Goal: Task Accomplishment & Management: Manage account settings

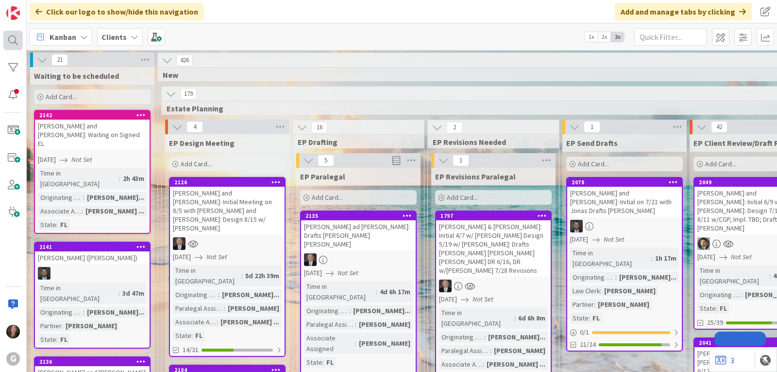
click at [8, 45] on div at bounding box center [12, 40] width 19 height 19
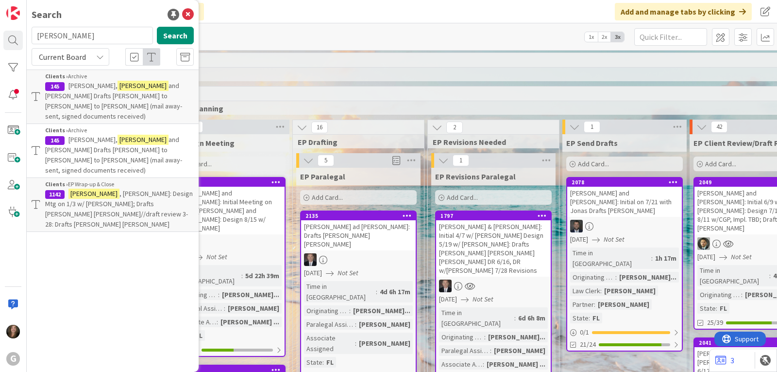
drag, startPoint x: 75, startPoint y: 35, endPoint x: 25, endPoint y: 39, distance: 50.2
click at [25, 39] on div "G Search [PERSON_NAME] Search Current Board Clients › Archive 145 [PERSON_NAME]…" at bounding box center [13, 186] width 27 height 372
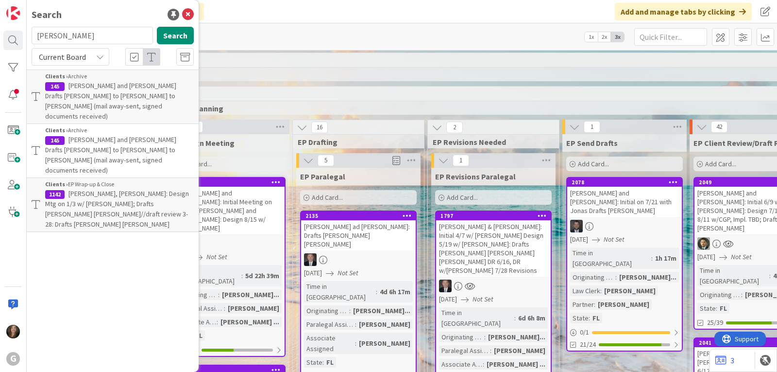
type input "[PERSON_NAME]"
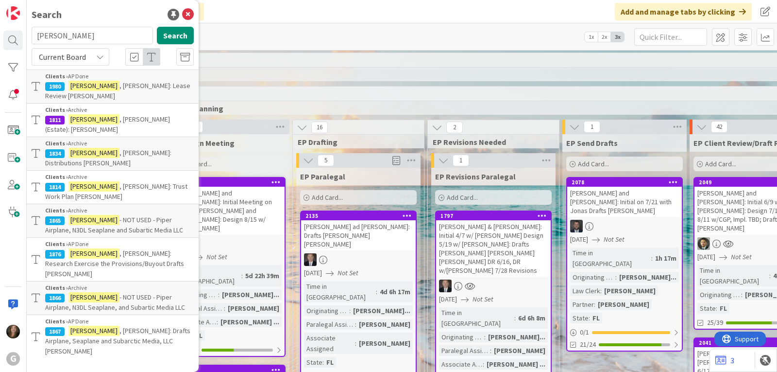
click at [118, 326] on span ", [PERSON_NAME]: Drafts Airplane, Seaplane and Subarctic Media, LLC [PERSON_NAM…" at bounding box center [117, 340] width 145 height 29
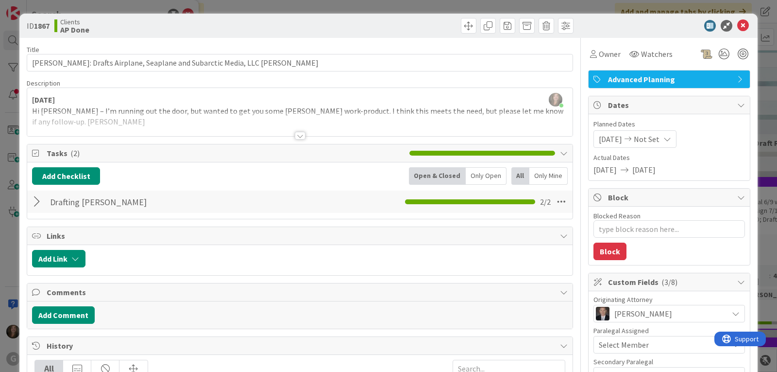
click at [295, 134] on div at bounding box center [300, 136] width 11 height 8
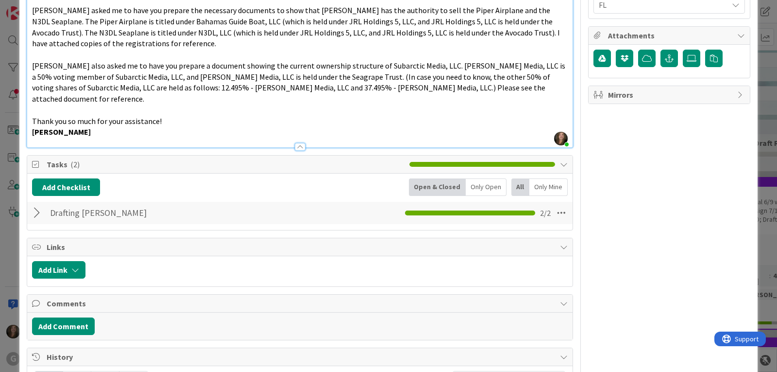
scroll to position [535, 0]
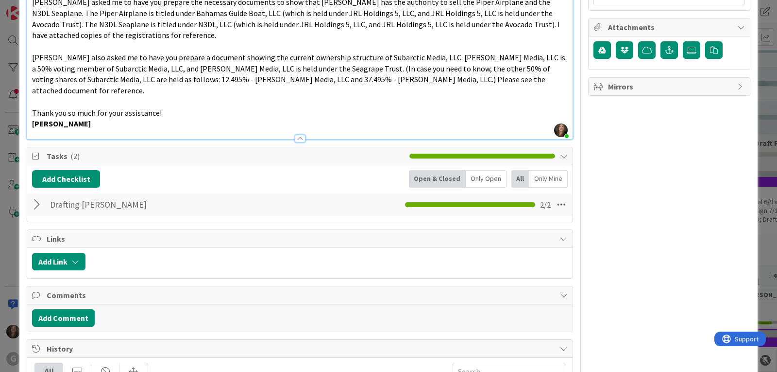
click at [36, 196] on div at bounding box center [38, 204] width 13 height 17
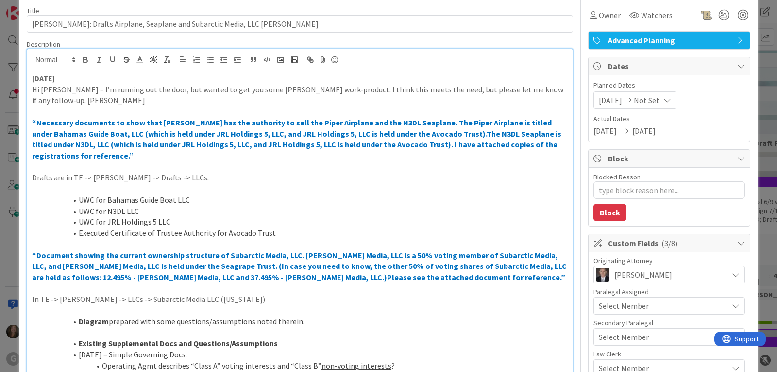
scroll to position [0, 0]
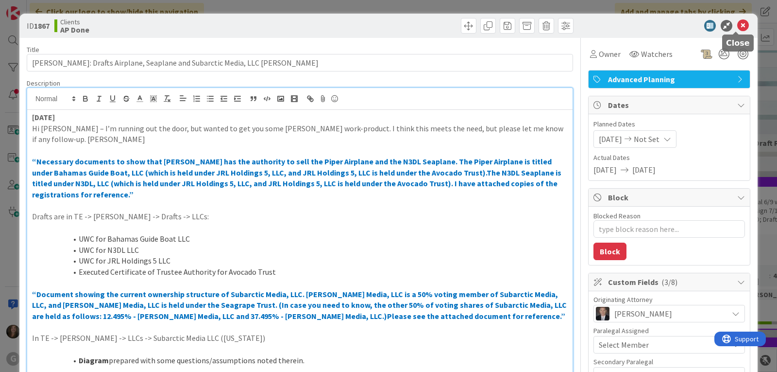
click at [740, 26] on icon at bounding box center [744, 26] width 12 height 12
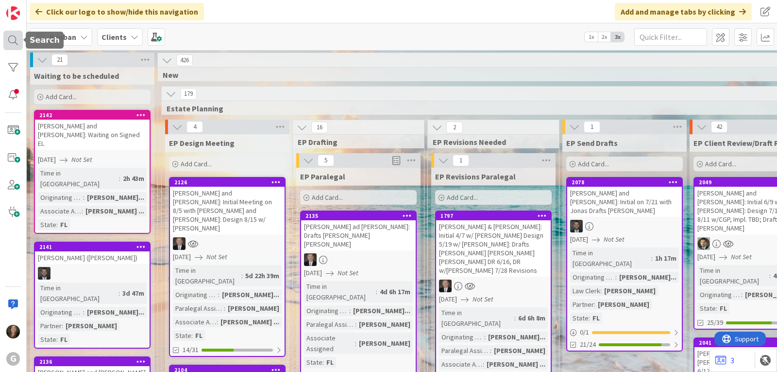
click at [10, 37] on div at bounding box center [12, 40] width 19 height 19
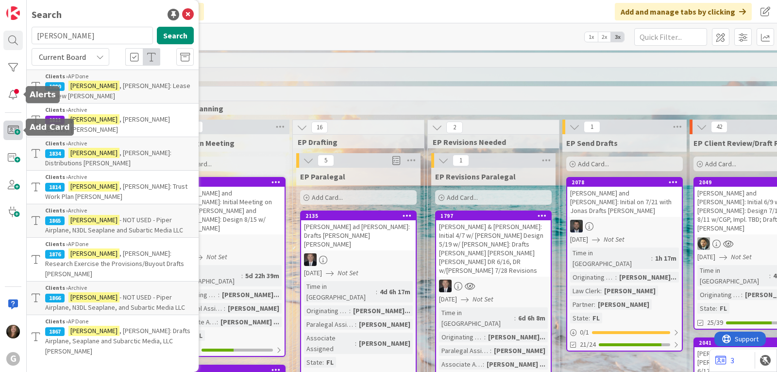
click at [8, 129] on span at bounding box center [12, 130] width 19 height 19
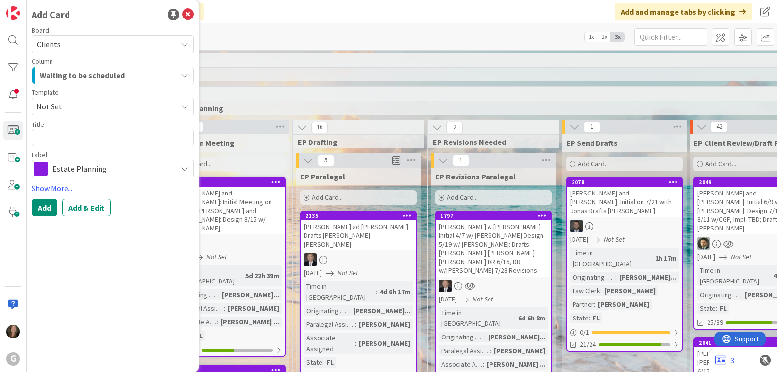
click at [180, 70] on button "Waiting to be scheduled" at bounding box center [113, 75] width 162 height 17
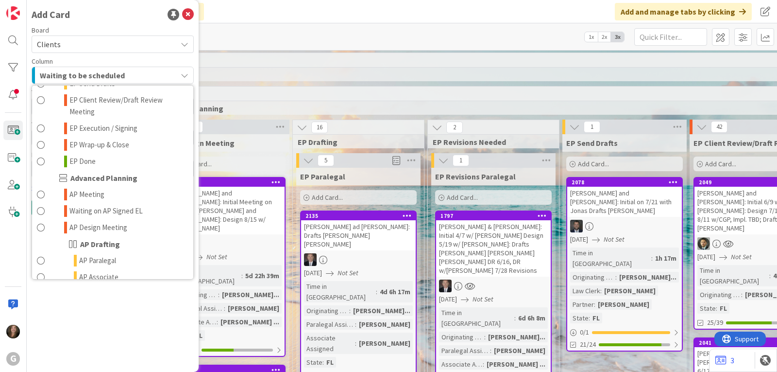
scroll to position [292, 0]
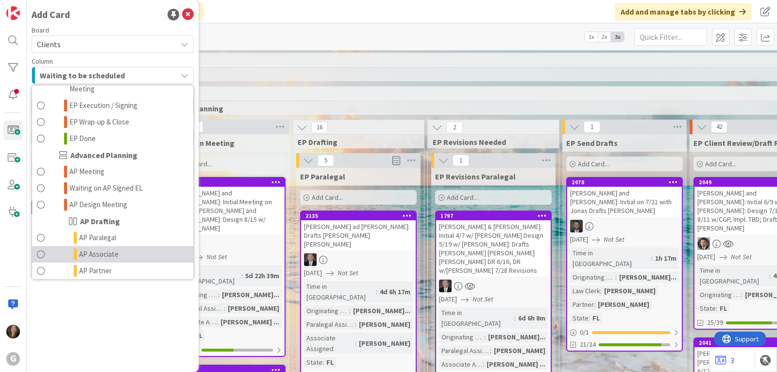
click at [104, 248] on span "AP Associate" at bounding box center [98, 254] width 39 height 12
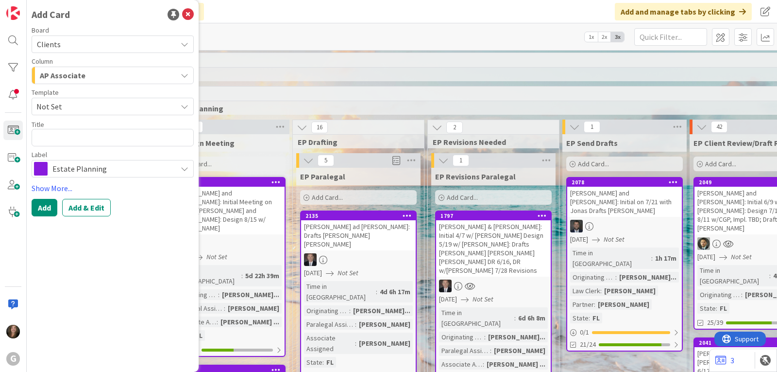
click at [109, 170] on span "Estate Planning" at bounding box center [112, 169] width 120 height 14
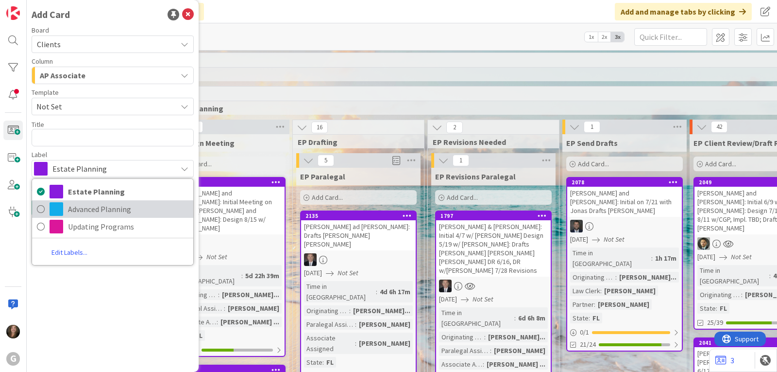
click at [96, 203] on span "Advanced Planning" at bounding box center [128, 209] width 121 height 15
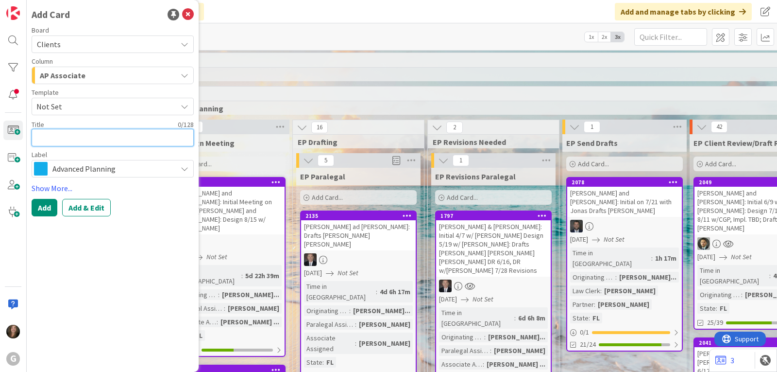
click at [67, 137] on textarea at bounding box center [113, 137] width 162 height 17
type textarea "x"
type textarea "L"
type textarea "x"
type textarea "Li"
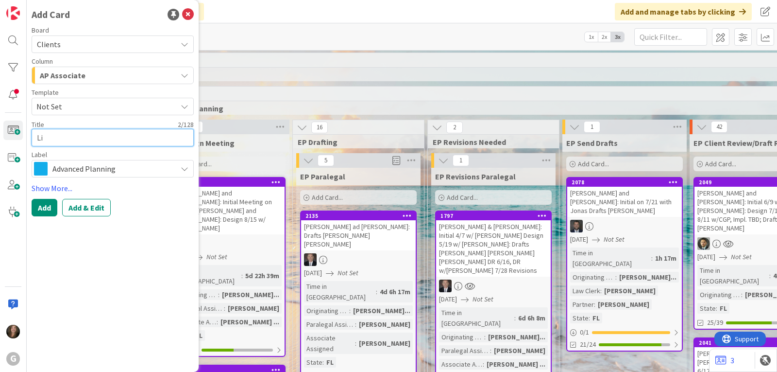
type textarea "x"
type textarea "[PERSON_NAME]"
type textarea "x"
type textarea "[PERSON_NAME]"
type textarea "x"
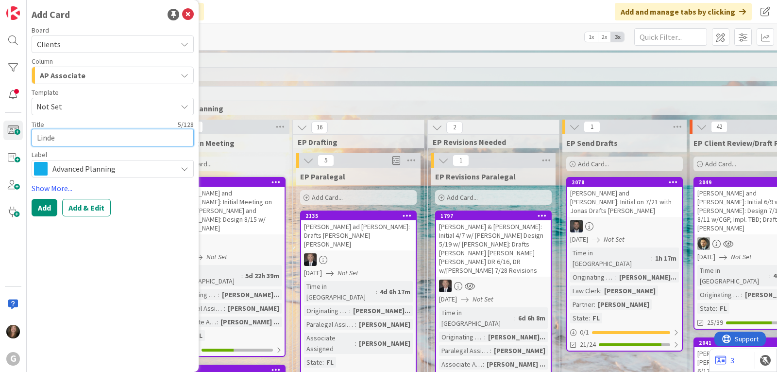
type textarea "[PERSON_NAME]"
type textarea "x"
type textarea "[PERSON_NAME],"
type textarea "x"
type textarea "[PERSON_NAME],"
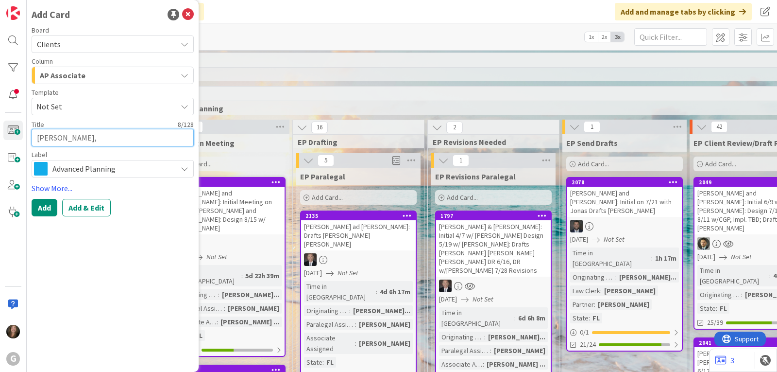
type textarea "x"
type textarea "[PERSON_NAME], D"
type textarea "x"
type textarea "[PERSON_NAME], Da"
type textarea "x"
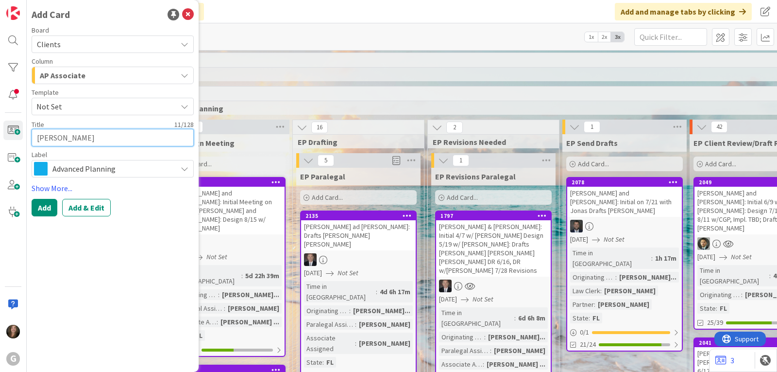
type textarea "[PERSON_NAME]"
type textarea "x"
type textarea "[PERSON_NAME]"
type textarea "x"
type textarea "[PERSON_NAME]:"
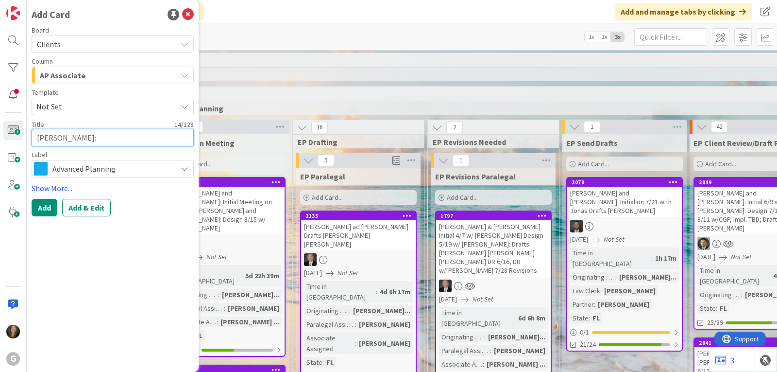
type textarea "x"
type textarea "[PERSON_NAME]:"
type textarea "x"
type textarea "[PERSON_NAME]: L"
type textarea "x"
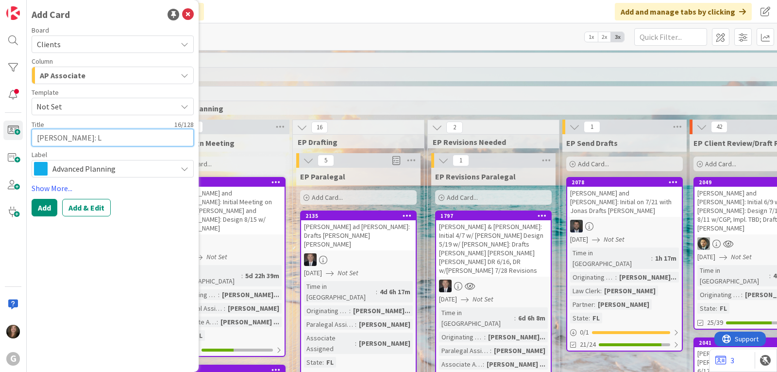
type textarea "[PERSON_NAME]: [PERSON_NAME]"
type textarea "x"
type textarea "[PERSON_NAME]: [PERSON_NAME]"
type textarea "x"
type textarea "[PERSON_NAME]: [PERSON_NAME]"
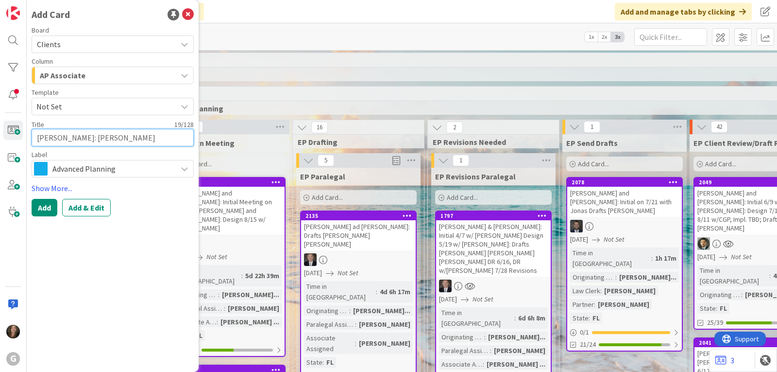
type textarea "x"
type textarea "[PERSON_NAME]: [PERSON_NAME]"
type textarea "x"
type textarea "[PERSON_NAME]: [PERSON_NAME]"
type textarea "x"
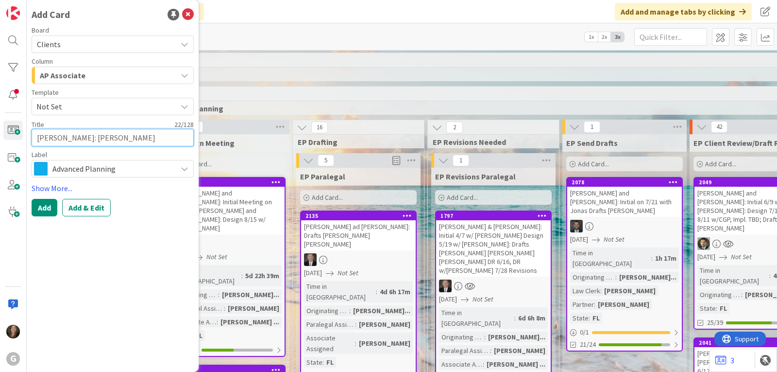
type textarea "[PERSON_NAME]: [PERSON_NAME]"
type textarea "x"
type textarea "[PERSON_NAME]: [PERSON_NAME] Re"
type textarea "x"
type textarea "[PERSON_NAME]: [PERSON_NAME]"
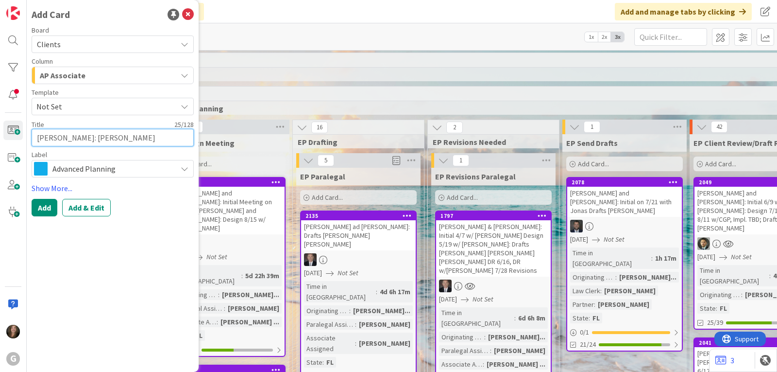
type textarea "x"
type textarea "[PERSON_NAME]: [PERSON_NAME] Real"
type textarea "x"
type textarea "[PERSON_NAME]: [PERSON_NAME] Realit"
type textarea "x"
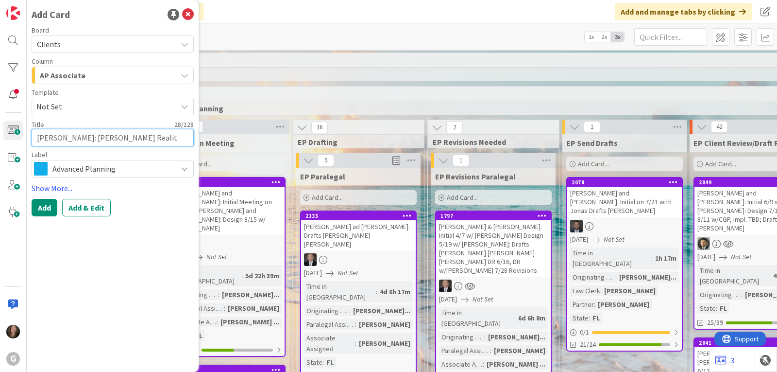
type textarea "[PERSON_NAME]: [PERSON_NAME] Reality"
type textarea "x"
type textarea "[PERSON_NAME]: [PERSON_NAME] Reality"
type textarea "x"
type textarea "[PERSON_NAME]: [PERSON_NAME] Reality M"
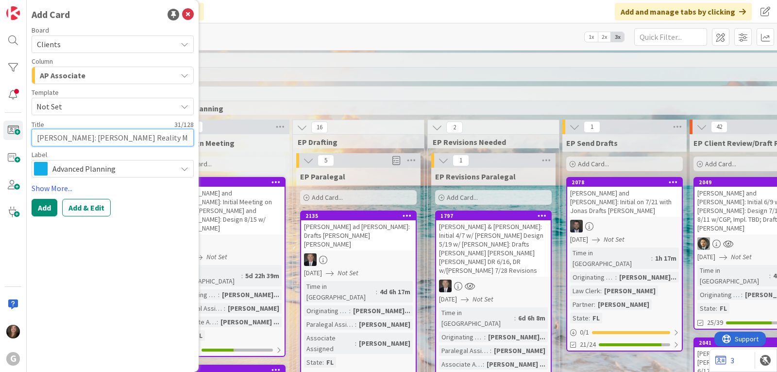
type textarea "x"
type textarea "[PERSON_NAME]: [PERSON_NAME] Reality Mar"
type textarea "x"
type textarea "[PERSON_NAME]: [PERSON_NAME] Reality [PERSON_NAME]"
type textarea "x"
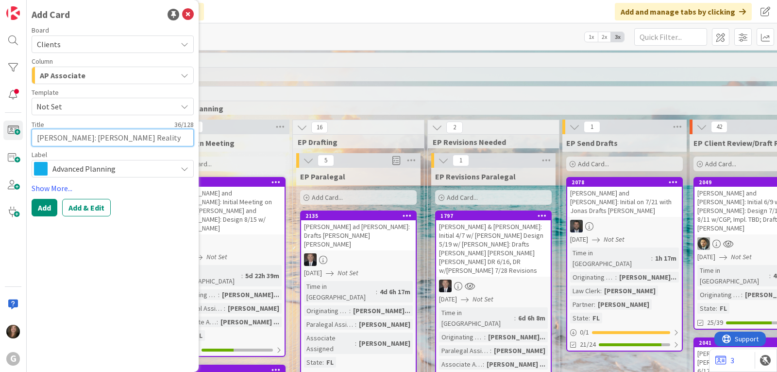
type textarea "[PERSON_NAME]: [PERSON_NAME] Reality Marshal"
type textarea "x"
type textarea "[PERSON_NAME]: [PERSON_NAME] Reality [PERSON_NAME]"
type textarea "x"
type textarea "[PERSON_NAME]: [PERSON_NAME] Reality [PERSON_NAME]"
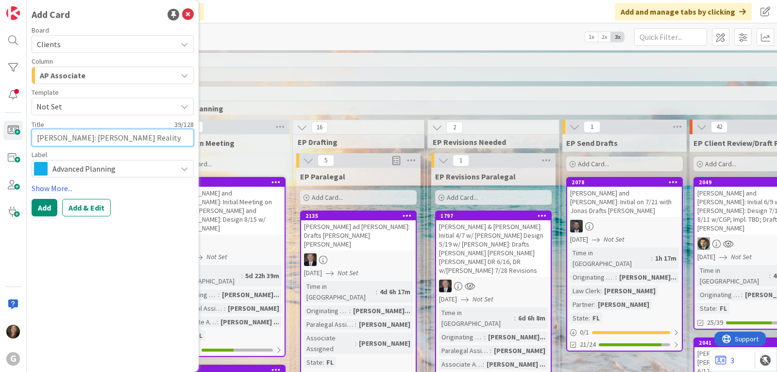
type textarea "x"
type textarea "[PERSON_NAME]: [PERSON_NAME] Reality [PERSON_NAME]"
type textarea "x"
type textarea "[PERSON_NAME]: [PERSON_NAME] Reality [PERSON_NAME]"
type textarea "x"
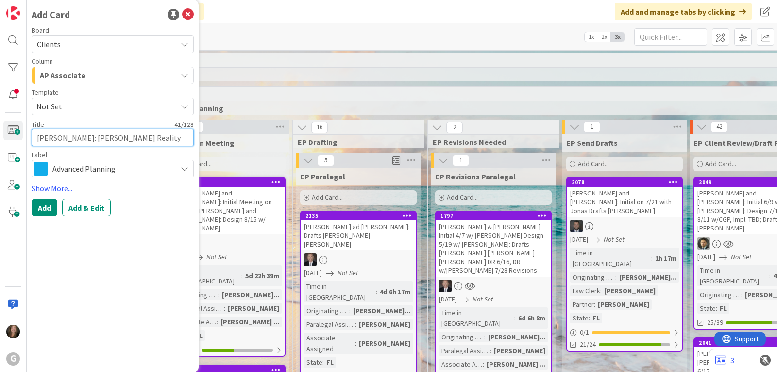
type textarea "[PERSON_NAME]: [PERSON_NAME] Reality [PERSON_NAME] LLC"
type textarea "x"
type textarea "[PERSON_NAME]: [PERSON_NAME] Reality [PERSON_NAME] LLC"
type textarea "x"
type textarea "[PERSON_NAME]: [PERSON_NAME] Reality [PERSON_NAME] LLC J"
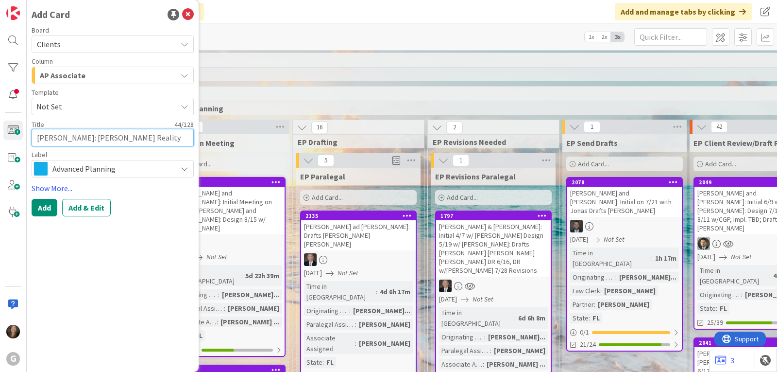
type textarea "x"
type textarea "[PERSON_NAME]: [PERSON_NAME] Reality [PERSON_NAME] LLC Jo"
type textarea "x"
type textarea "[PERSON_NAME]: [PERSON_NAME] Reality [PERSON_NAME] LLC [PERSON_NAME]"
type textarea "x"
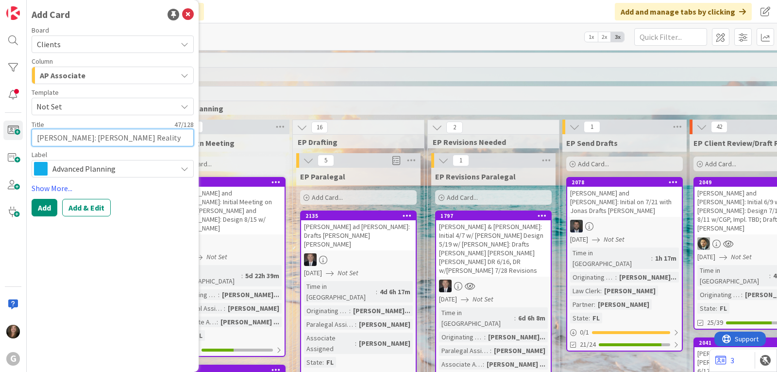
type textarea "[PERSON_NAME]: [PERSON_NAME] Reality [PERSON_NAME] LLC [PERSON_NAME]"
type textarea "x"
type textarea "[PERSON_NAME]: [PERSON_NAME] Reality [PERSON_NAME] LLC [PERSON_NAME]"
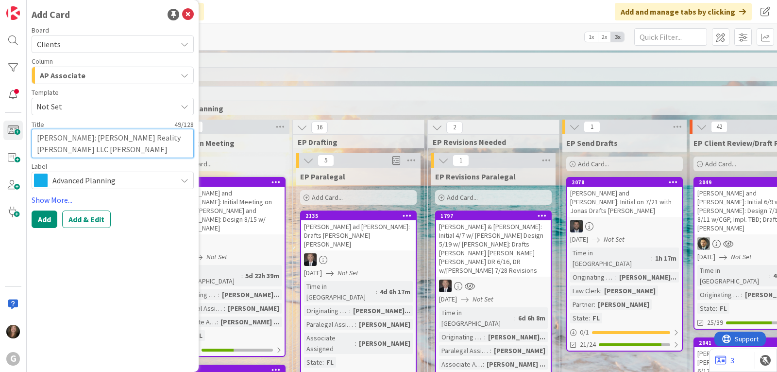
type textarea "x"
type textarea "[PERSON_NAME]: [PERSON_NAME] Reality [PERSON_NAME] LLC [PERSON_NAME]"
type textarea "x"
type textarea "[PERSON_NAME]: [PERSON_NAME] Reality [PERSON_NAME] LLC [PERSON_NAME]"
type textarea "x"
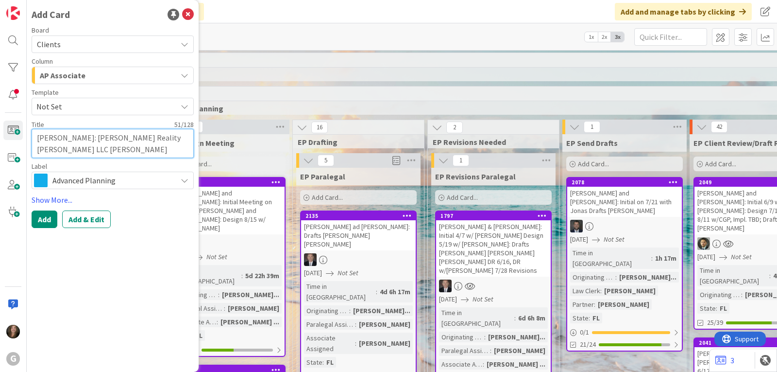
type textarea "[PERSON_NAME]: [PERSON_NAME] Reality [PERSON_NAME] LLC [PERSON_NAME]"
click at [44, 152] on textarea "[PERSON_NAME]: [PERSON_NAME] Reality [PERSON_NAME] LLC [PERSON_NAME]" at bounding box center [113, 143] width 162 height 29
type textarea "x"
type textarea "[PERSON_NAME]: [PERSON_NAME] Reality [PERSON_NAME] LLC [PERSON_NAME]"
type textarea "x"
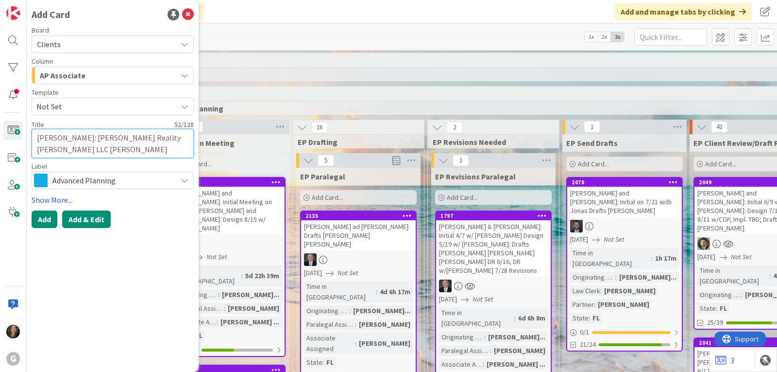
type textarea "[PERSON_NAME]: [PERSON_NAME] Reality [PERSON_NAME] LLC [PERSON_NAME]"
click at [80, 221] on button "Add & Edit" at bounding box center [86, 218] width 49 height 17
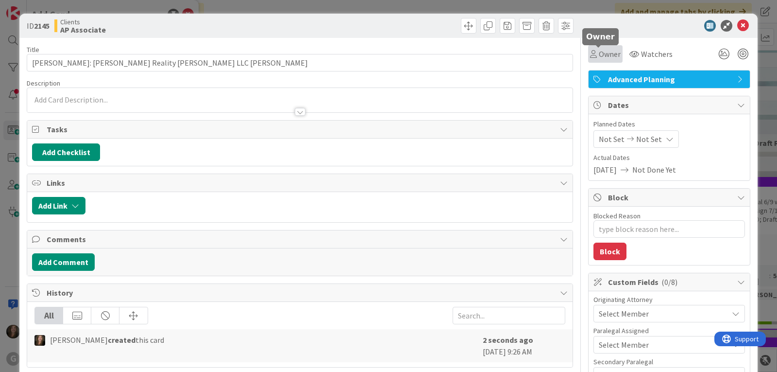
click at [590, 49] on div "Owner" at bounding box center [605, 54] width 31 height 12
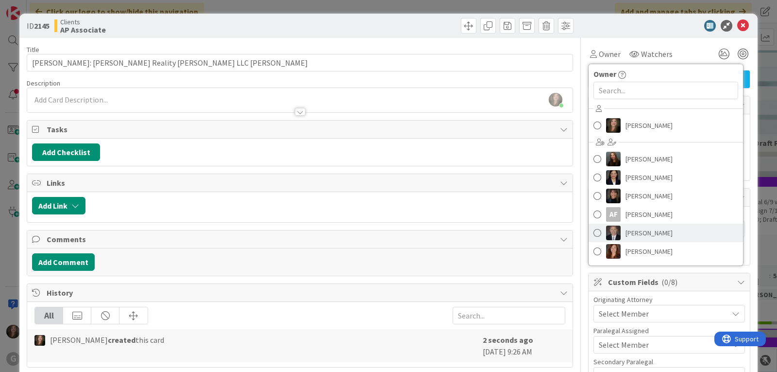
click at [615, 231] on link "[PERSON_NAME]" at bounding box center [666, 233] width 155 height 18
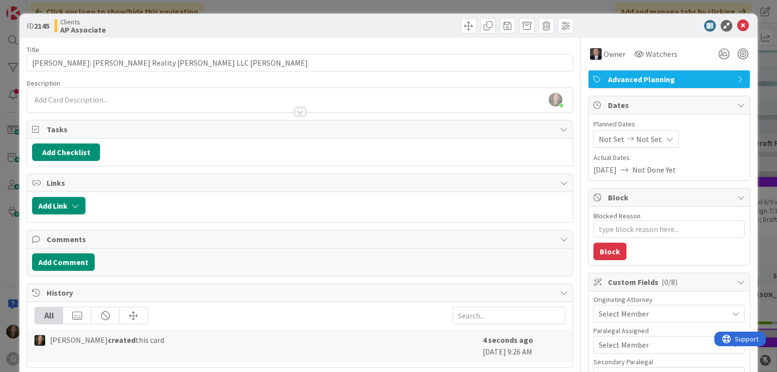
click at [620, 309] on span "Select Member" at bounding box center [624, 314] width 50 height 12
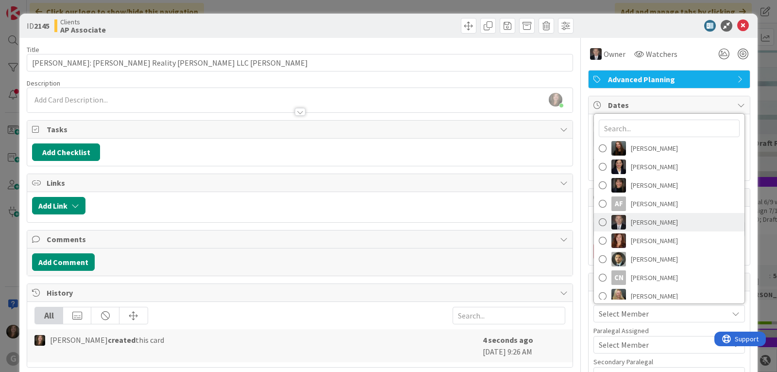
click at [620, 222] on link "[PERSON_NAME]" at bounding box center [669, 222] width 151 height 18
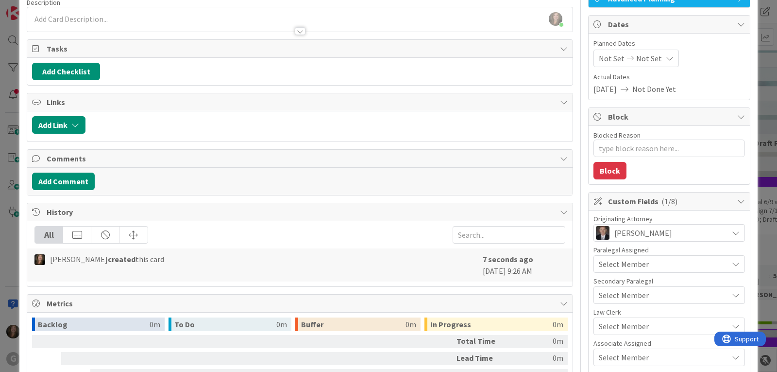
scroll to position [97, 0]
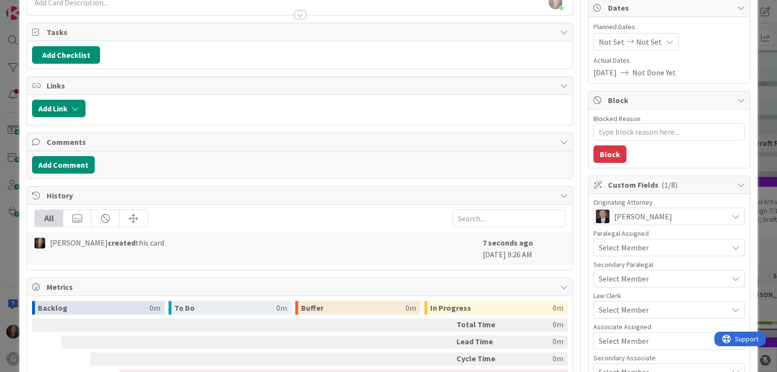
click at [613, 342] on span "Select Member" at bounding box center [624, 341] width 50 height 12
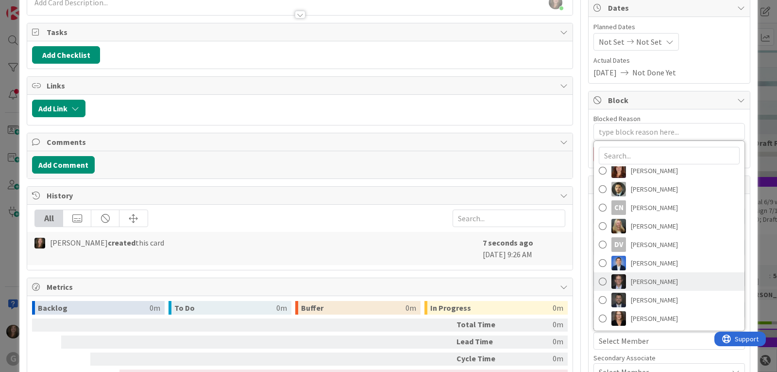
click at [620, 278] on link "[PERSON_NAME]" at bounding box center [669, 281] width 151 height 18
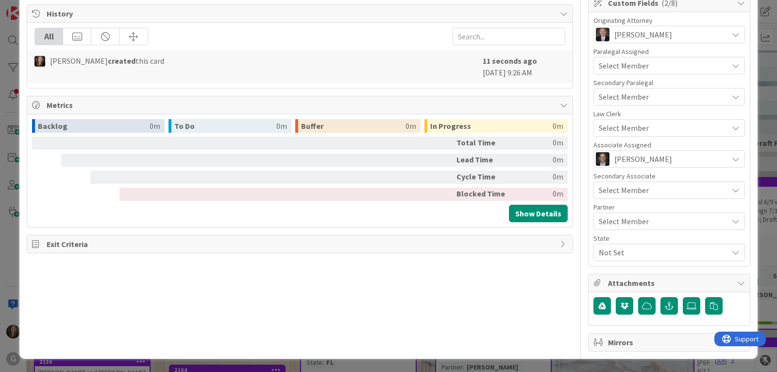
scroll to position [279, 0]
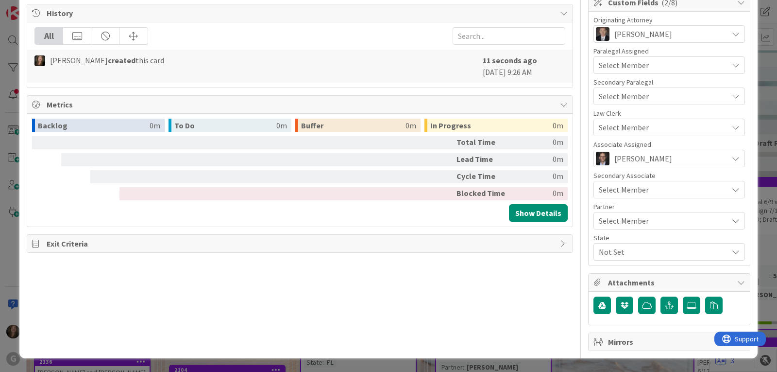
click at [621, 251] on span "Not Set" at bounding box center [663, 252] width 129 height 12
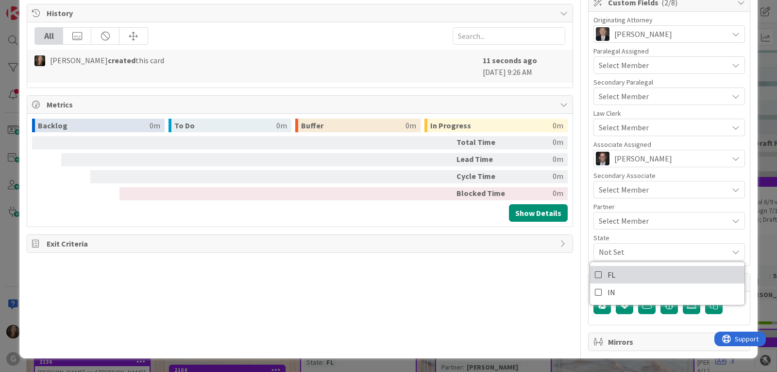
click at [616, 273] on link "FL" at bounding box center [667, 274] width 155 height 17
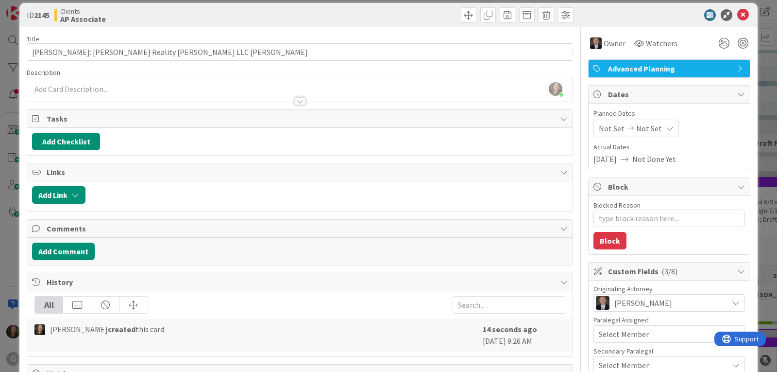
scroll to position [0, 0]
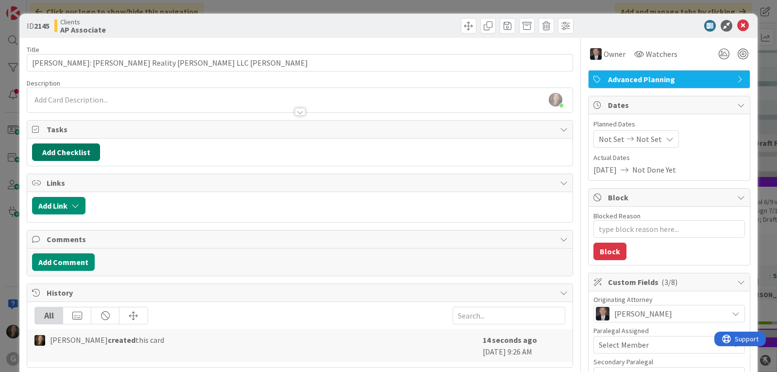
click at [69, 152] on button "Add Checklist" at bounding box center [66, 151] width 68 height 17
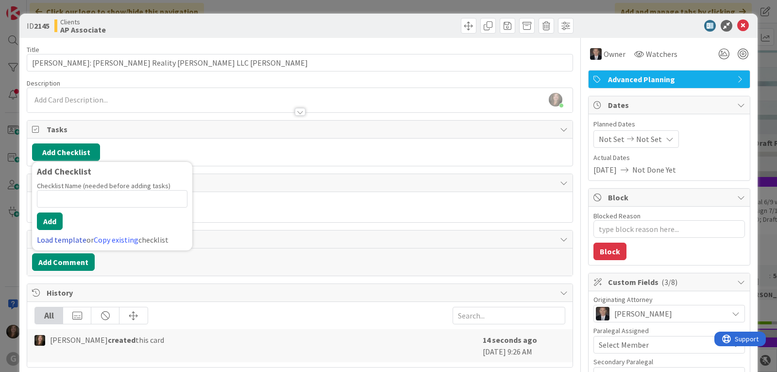
click at [55, 241] on link "Load template" at bounding box center [62, 240] width 50 height 10
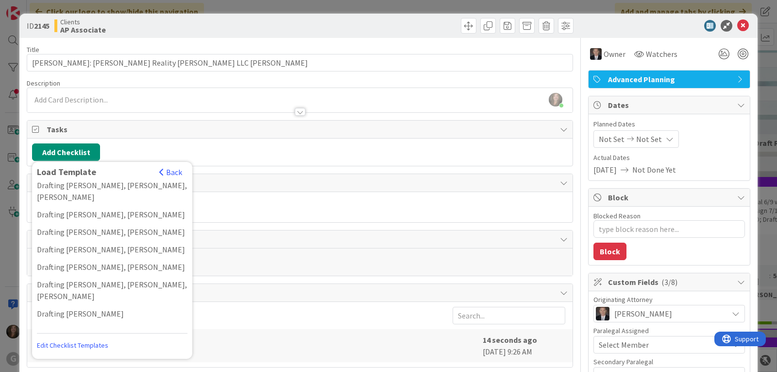
scroll to position [243, 0]
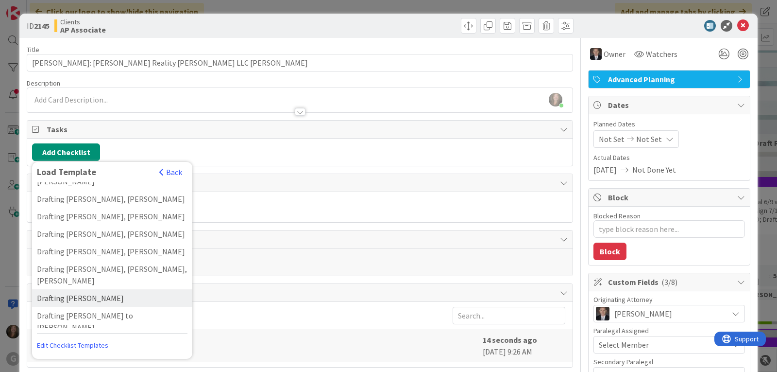
click at [58, 289] on div "Drafting [PERSON_NAME]" at bounding box center [112, 297] width 160 height 17
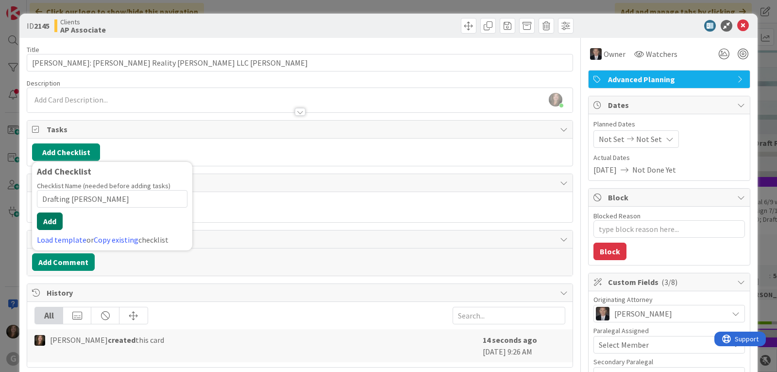
click at [48, 219] on button "Add" at bounding box center [50, 220] width 26 height 17
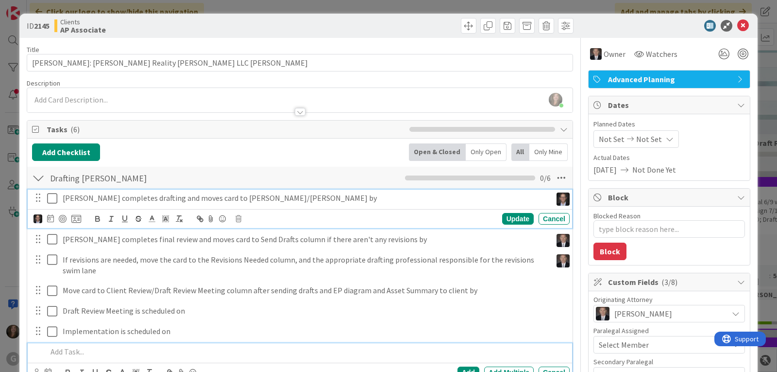
click at [117, 195] on p "[PERSON_NAME] completes drafting and moves card to [PERSON_NAME]/[PERSON_NAME] …" at bounding box center [305, 197] width 485 height 11
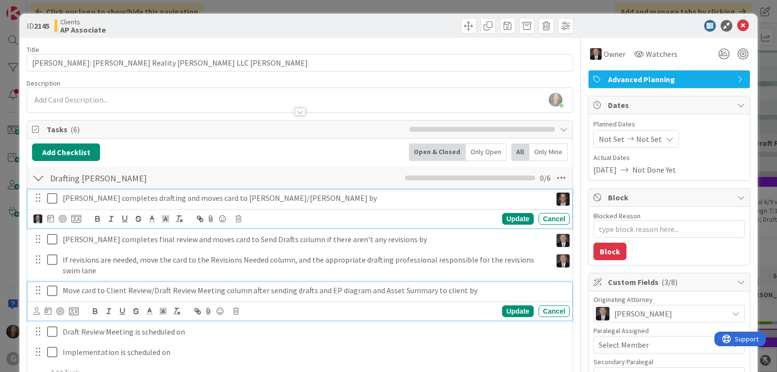
click at [98, 287] on p "Move card to Client Review/Draft Review Meeting column after sending drafts and…" at bounding box center [314, 290] width 503 height 11
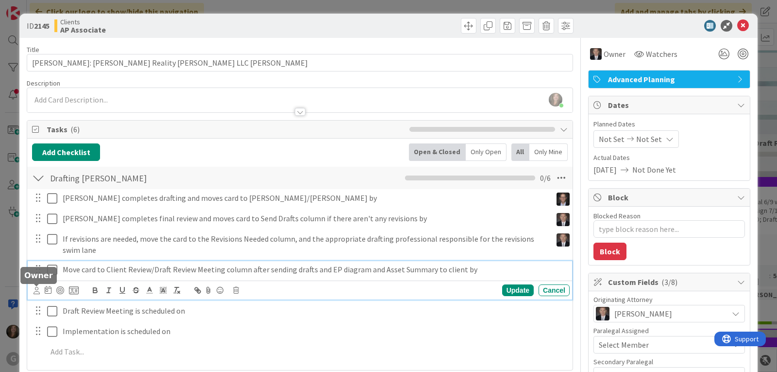
click at [38, 289] on icon at bounding box center [37, 290] width 6 height 7
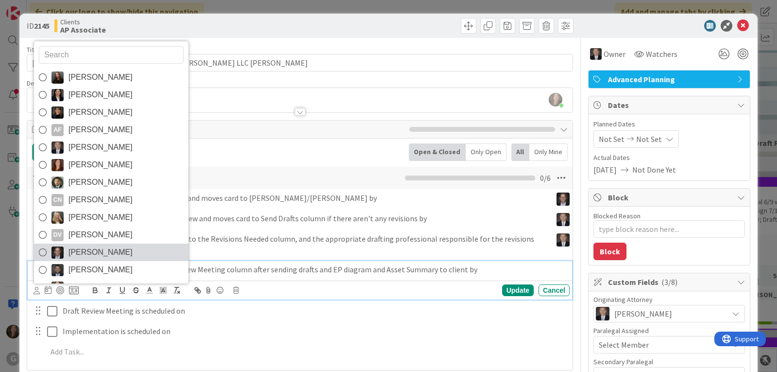
click at [98, 255] on span "[PERSON_NAME]" at bounding box center [101, 252] width 64 height 15
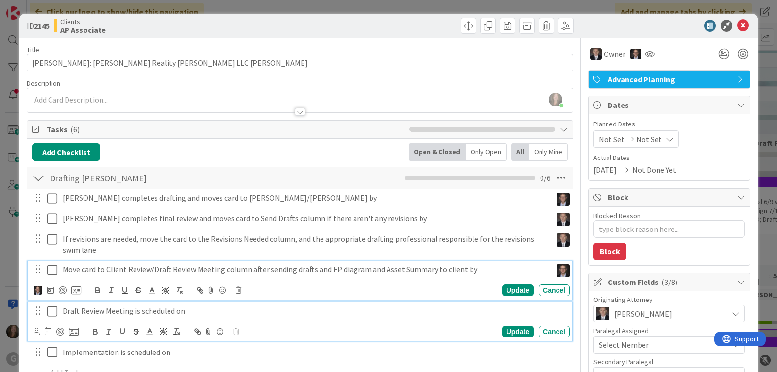
click at [118, 311] on p "Draft Review Meeting is scheduled on" at bounding box center [314, 310] width 503 height 11
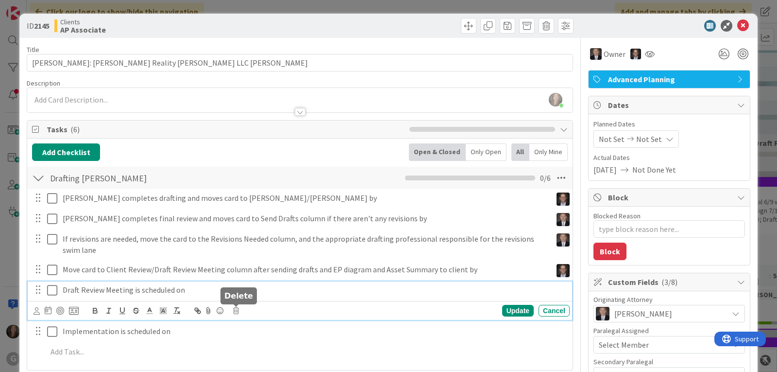
click at [236, 311] on icon at bounding box center [236, 310] width 6 height 7
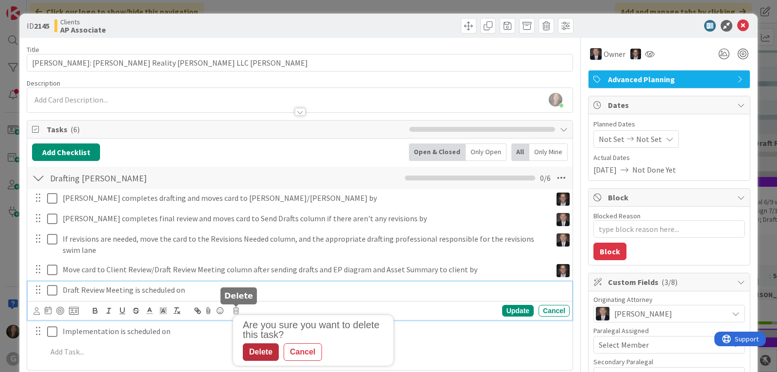
click at [251, 357] on div "Delete" at bounding box center [261, 351] width 36 height 17
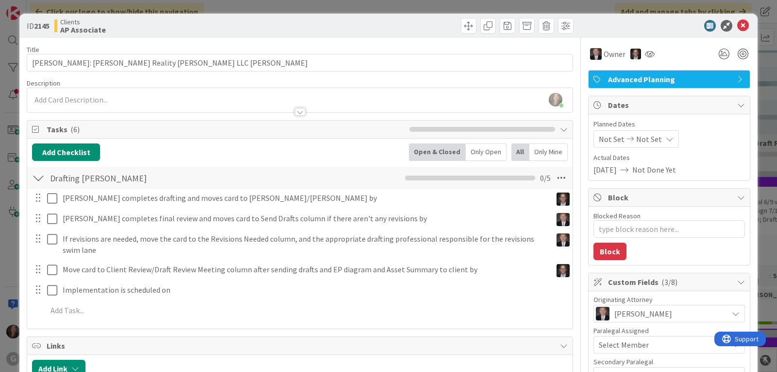
type textarea "x"
click at [116, 96] on div "[PERSON_NAME] just joined" at bounding box center [300, 100] width 546 height 24
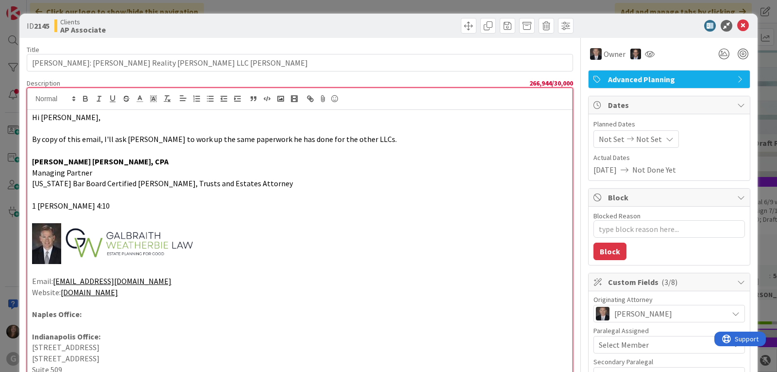
scroll to position [2113, 0]
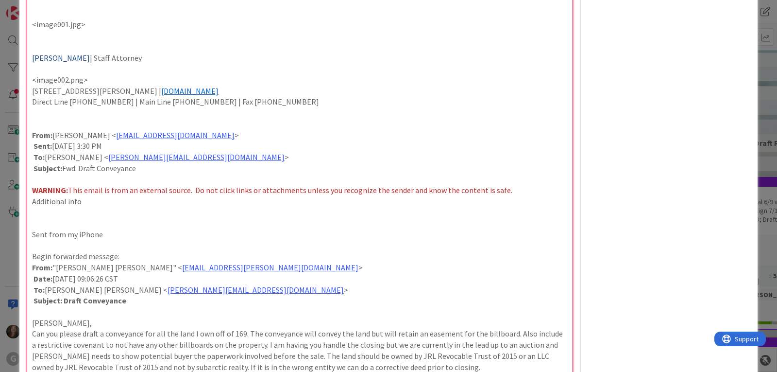
click at [103, 229] on p "Sent from my iPhone" at bounding box center [300, 234] width 536 height 11
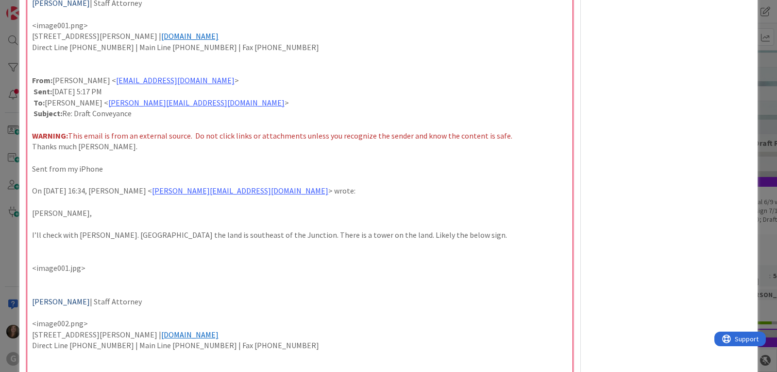
scroll to position [1870, 0]
click at [102, 262] on p "<image001.jpg>" at bounding box center [300, 267] width 536 height 11
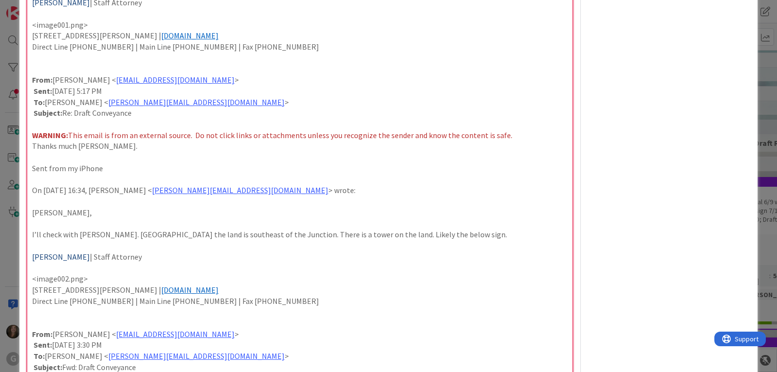
click at [69, 306] on p at bounding box center [300, 311] width 536 height 11
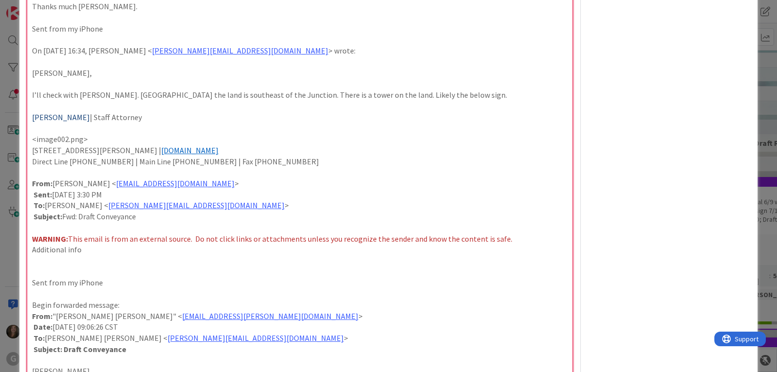
scroll to position [2016, 0]
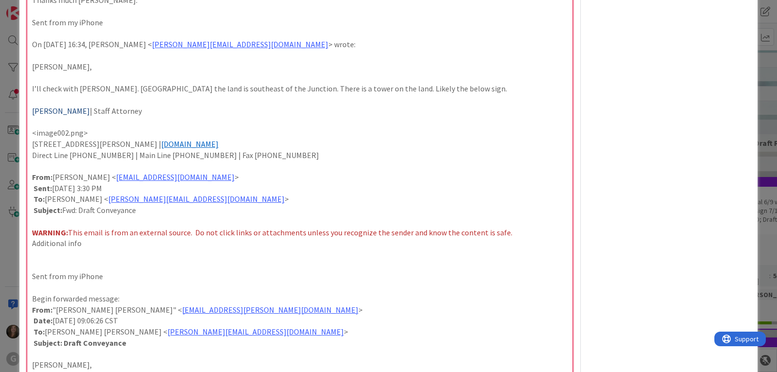
click at [33, 249] on p at bounding box center [300, 254] width 536 height 11
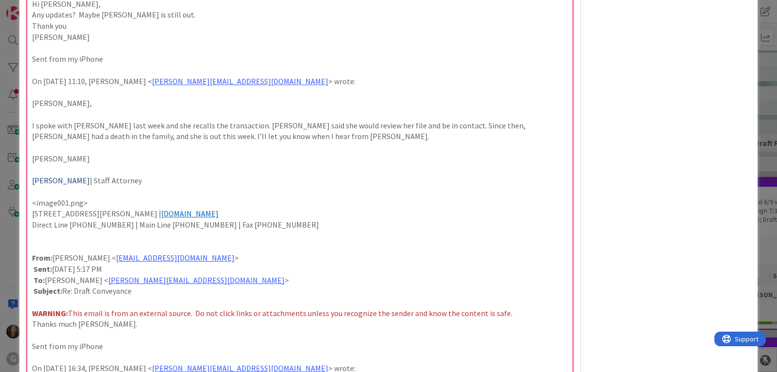
scroll to position [1675, 0]
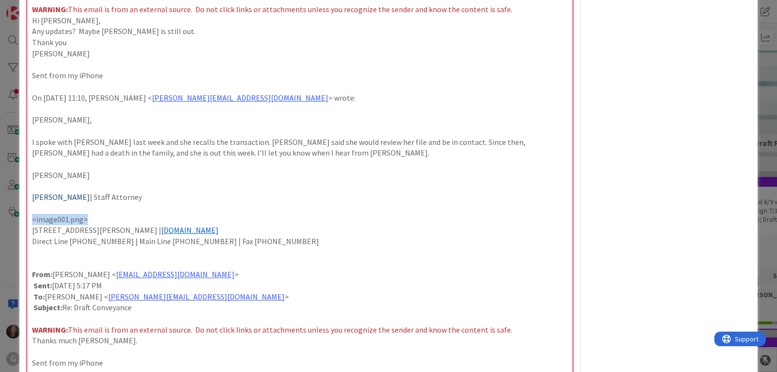
drag, startPoint x: 99, startPoint y: 175, endPoint x: 15, endPoint y: 179, distance: 84.2
click at [15, 179] on div "ID 2145 Clients AP Associate Title 52 / 128 [PERSON_NAME]: [PERSON_NAME] Realit…" at bounding box center [388, 186] width 777 height 372
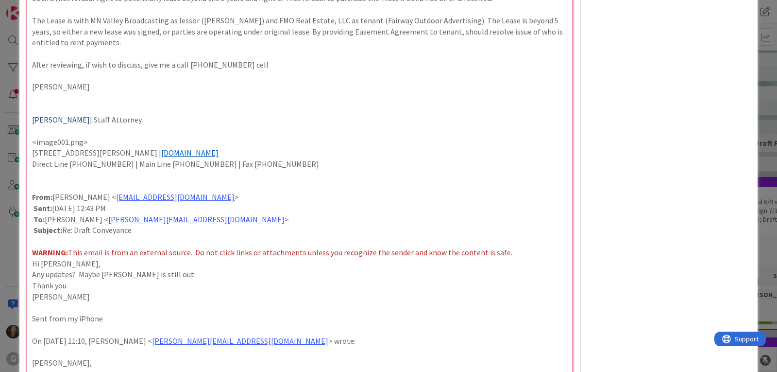
scroll to position [1384, 0]
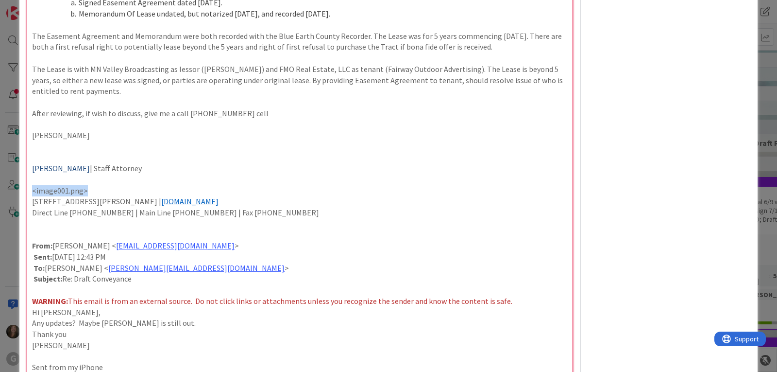
drag, startPoint x: 95, startPoint y: 143, endPoint x: 33, endPoint y: 131, distance: 63.4
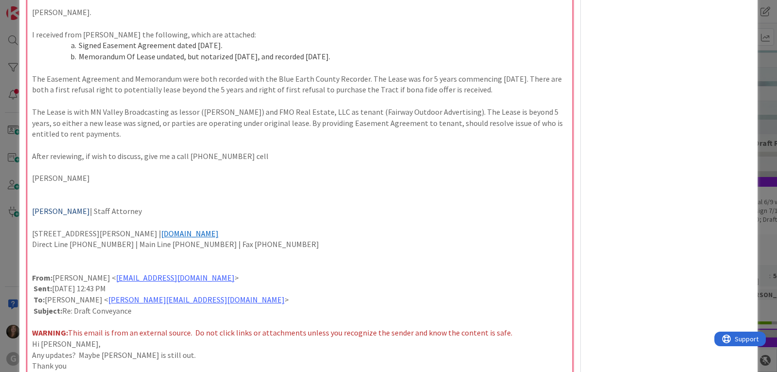
scroll to position [1287, 0]
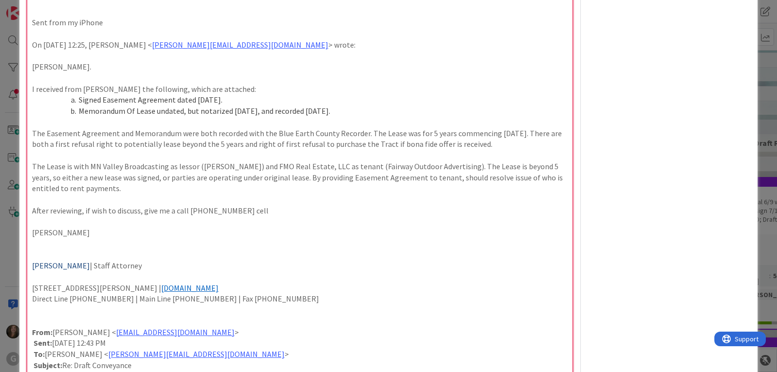
click at [36, 238] on p at bounding box center [300, 243] width 536 height 11
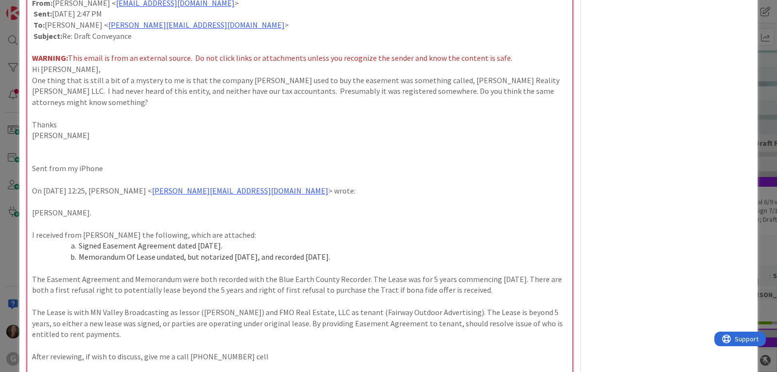
scroll to position [1092, 0]
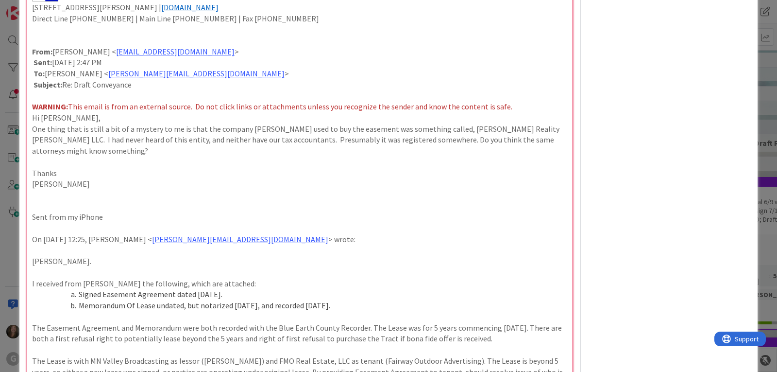
click at [45, 190] on p at bounding box center [300, 195] width 536 height 11
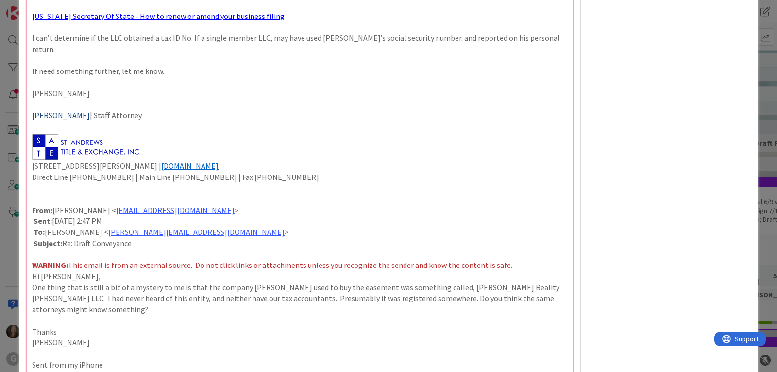
scroll to position [898, 0]
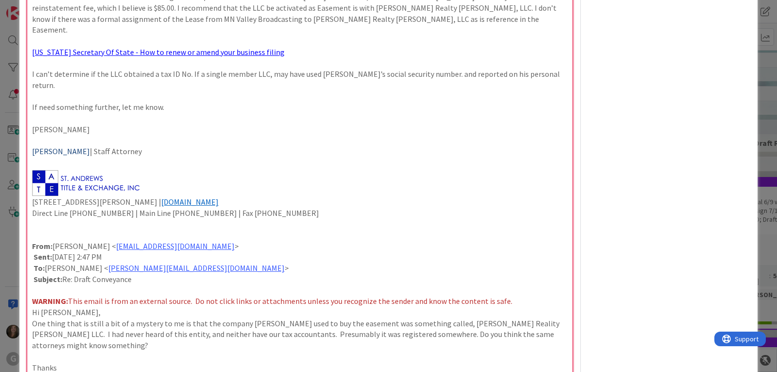
click at [162, 168] on p at bounding box center [300, 182] width 536 height 28
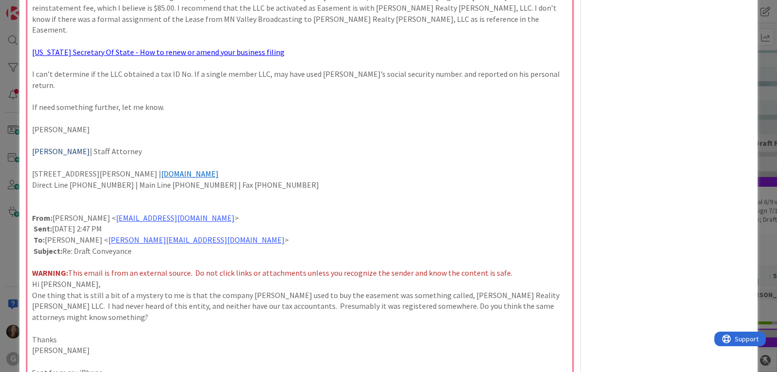
click at [120, 190] on p at bounding box center [300, 195] width 536 height 11
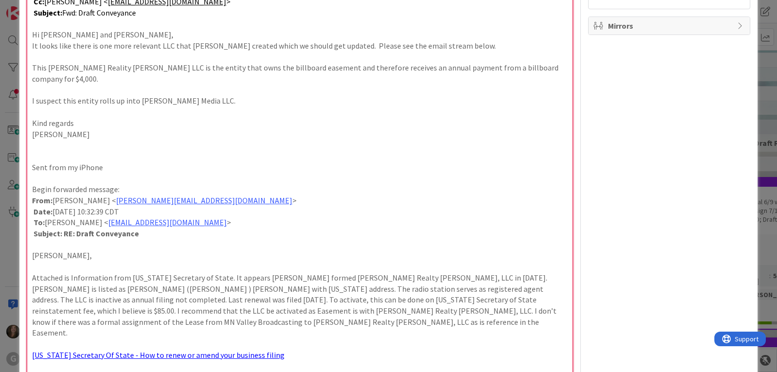
scroll to position [558, 0]
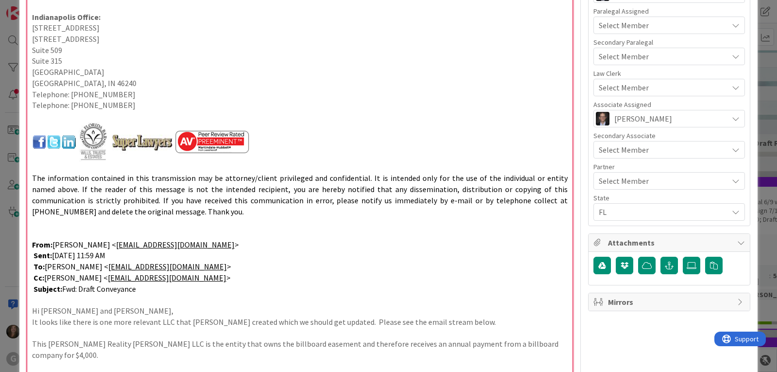
scroll to position [315, 0]
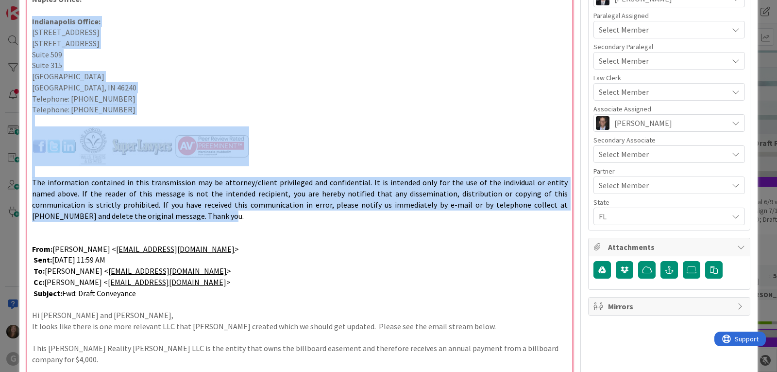
drag, startPoint x: 134, startPoint y: 213, endPoint x: 28, endPoint y: 23, distance: 217.1
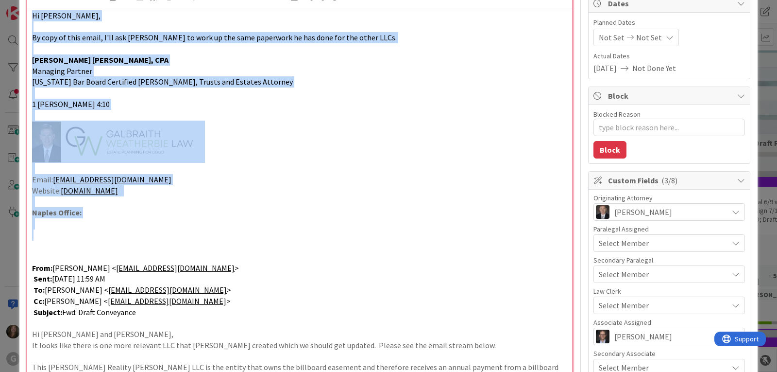
scroll to position [97, 0]
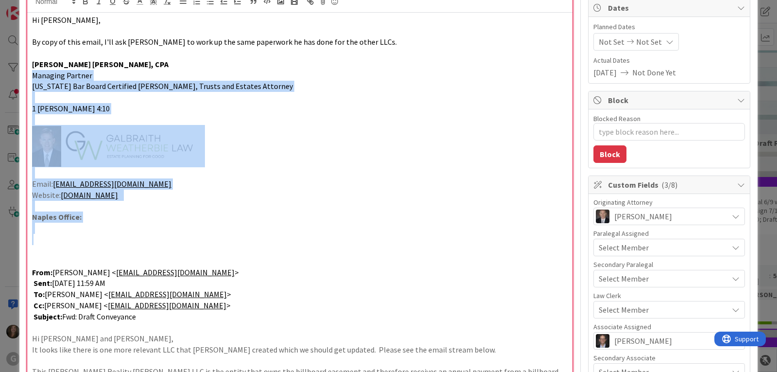
drag, startPoint x: 32, startPoint y: 175, endPoint x: 25, endPoint y: 74, distance: 101.3
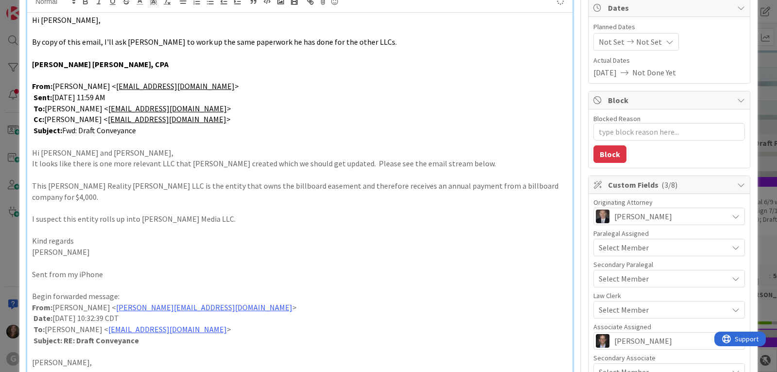
scroll to position [53, 0]
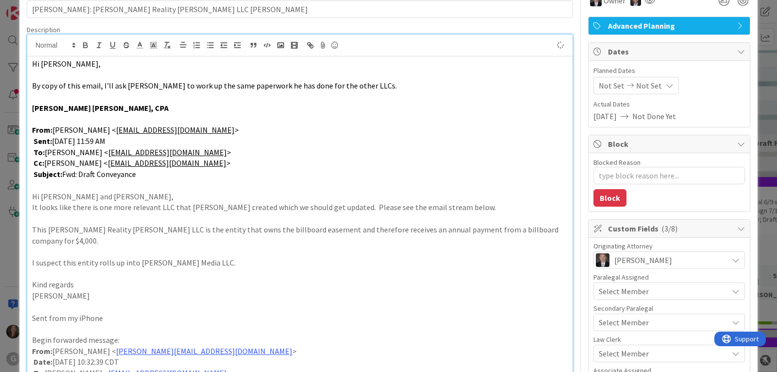
type textarea "x"
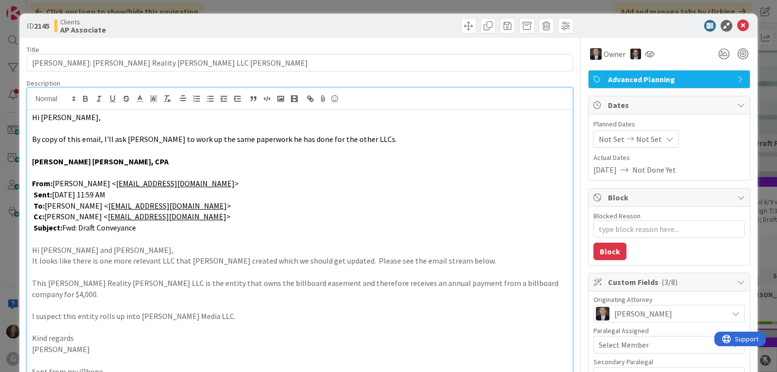
click at [599, 141] on span "Not Set" at bounding box center [612, 139] width 26 height 12
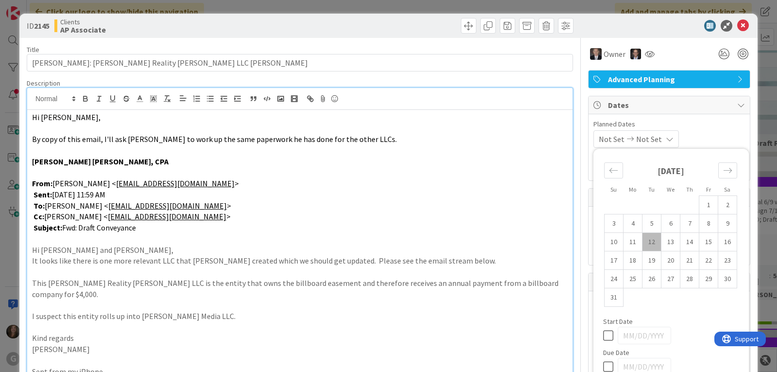
click at [647, 238] on td "12" at bounding box center [652, 242] width 19 height 18
type input "[DATE]"
click at [715, 124] on span "Planned Dates" at bounding box center [670, 124] width 152 height 10
type textarea "x"
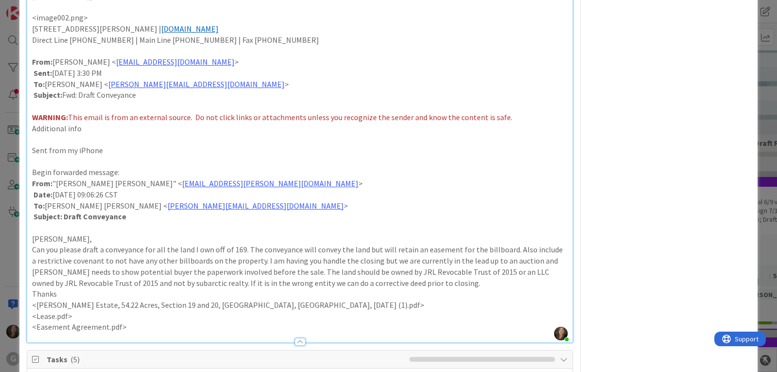
scroll to position [1701, 0]
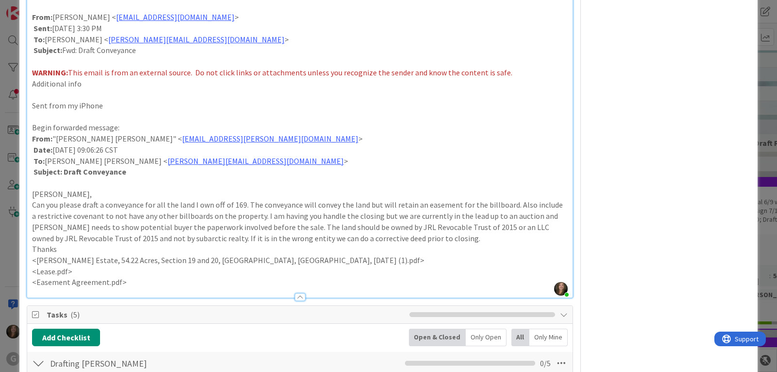
click at [296, 293] on div at bounding box center [300, 297] width 11 height 8
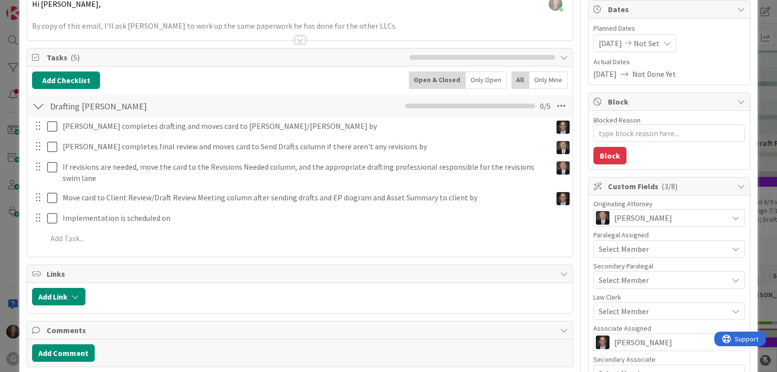
scroll to position [76, 0]
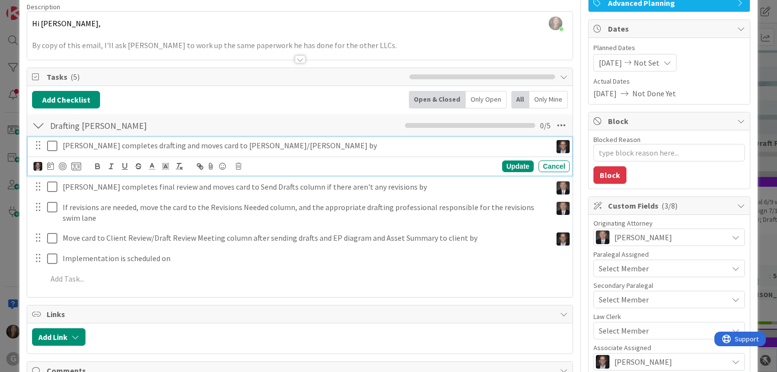
click at [89, 145] on p "[PERSON_NAME] completes drafting and moves card to [PERSON_NAME]/[PERSON_NAME] …" at bounding box center [305, 145] width 485 height 11
click at [48, 166] on icon at bounding box center [50, 166] width 7 height 8
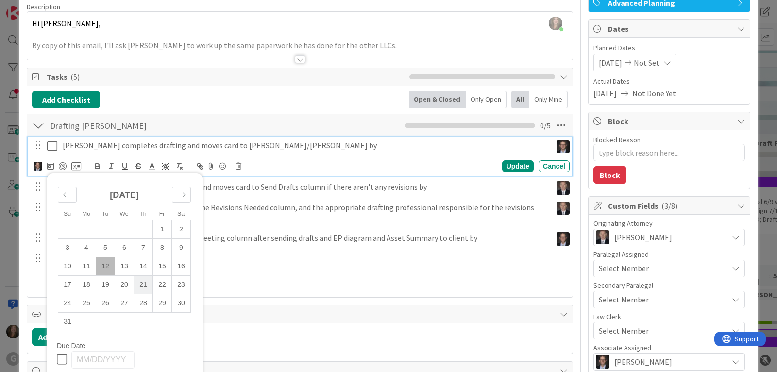
click at [141, 282] on td "21" at bounding box center [143, 284] width 19 height 18
type input "[DATE]"
type textarea "x"
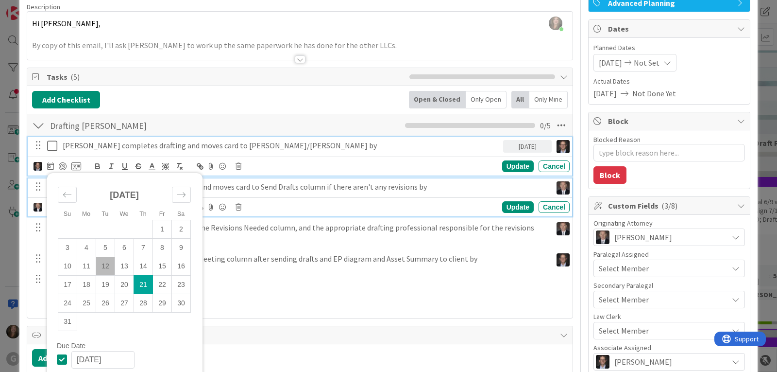
click at [252, 187] on p "[PERSON_NAME] completes final review and moves card to Send Drafts column if th…" at bounding box center [305, 186] width 485 height 11
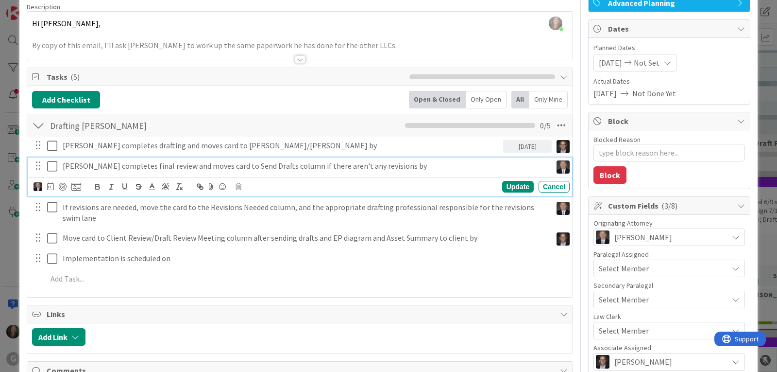
scroll to position [55, 0]
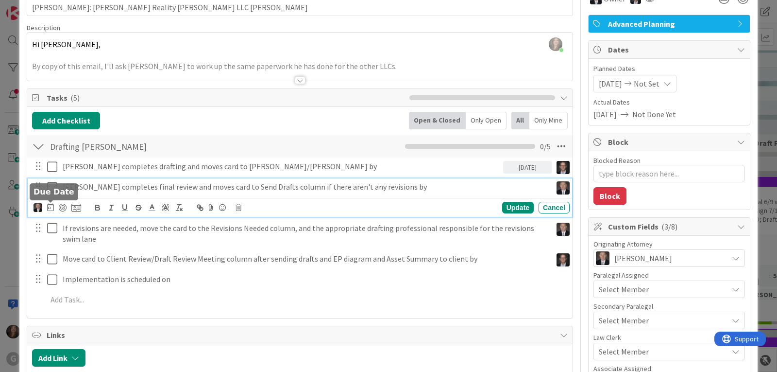
click at [47, 206] on icon at bounding box center [50, 207] width 7 height 8
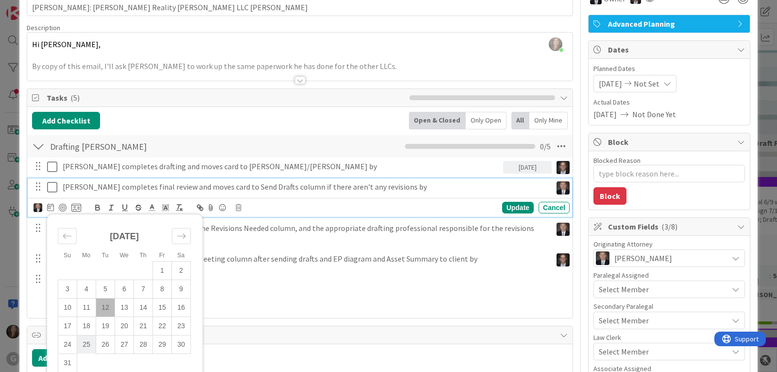
click at [89, 347] on td "25" at bounding box center [86, 344] width 19 height 18
type input "[DATE]"
type textarea "x"
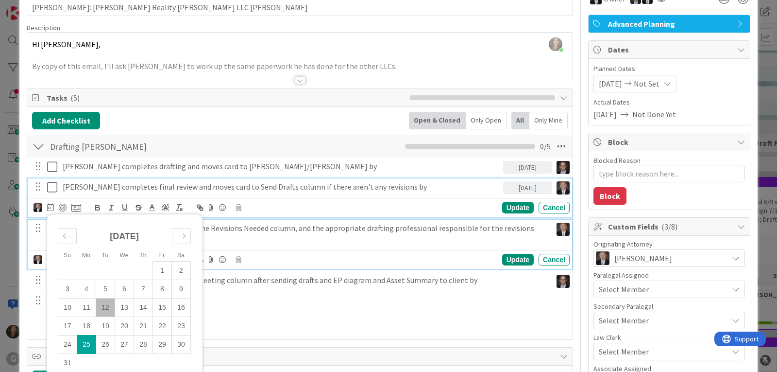
click at [257, 229] on p "If revisions are needed, move the card to the Revisions Needed column, and the …" at bounding box center [305, 234] width 485 height 22
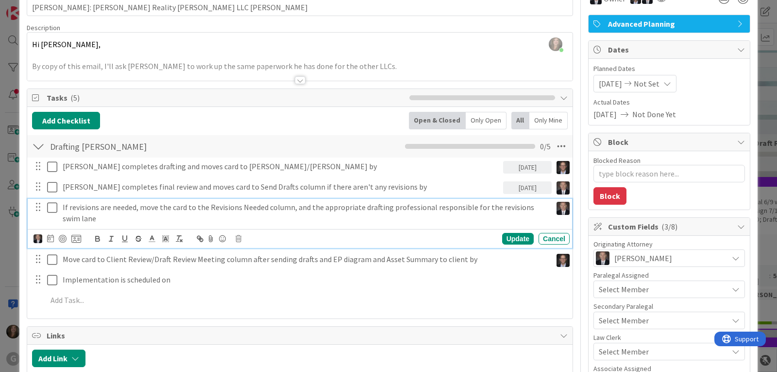
scroll to position [34, 0]
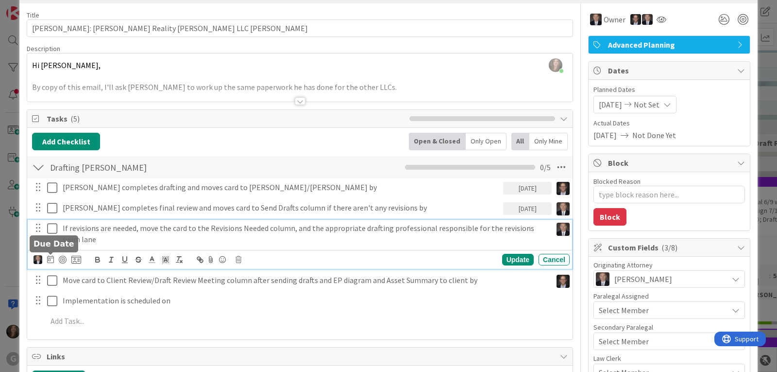
click at [48, 260] on icon at bounding box center [50, 259] width 7 height 8
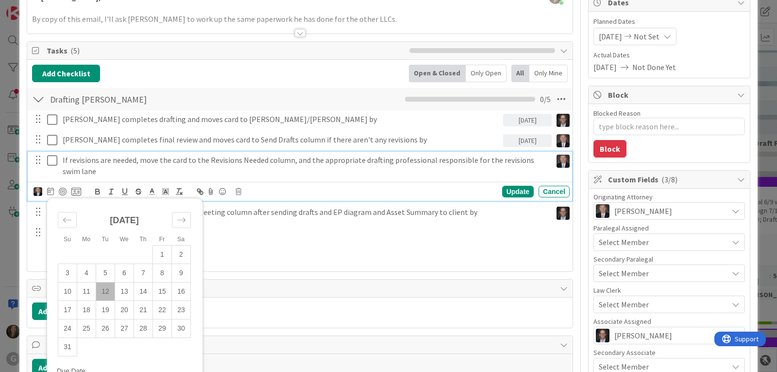
scroll to position [132, 0]
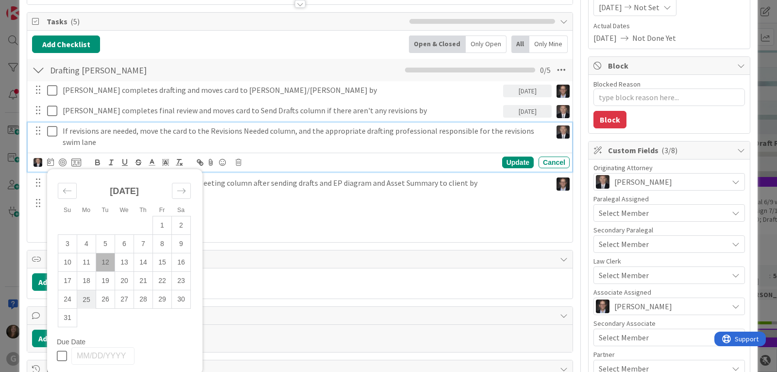
click at [88, 293] on td "25" at bounding box center [86, 299] width 19 height 18
type input "[DATE]"
type textarea "x"
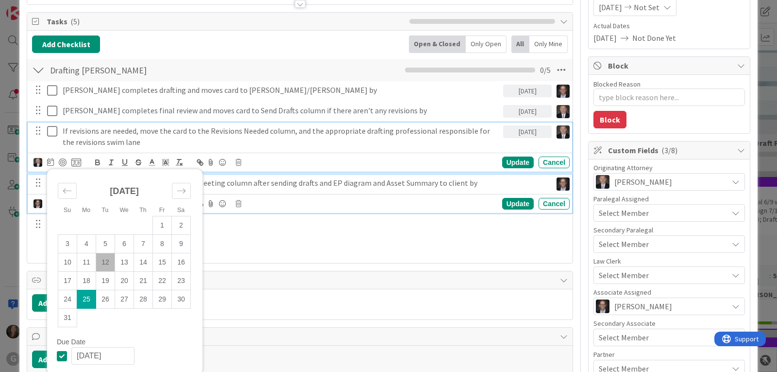
click at [231, 186] on p "Move card to Client Review/Draft Review Meeting column after sending drafts and…" at bounding box center [305, 182] width 485 height 11
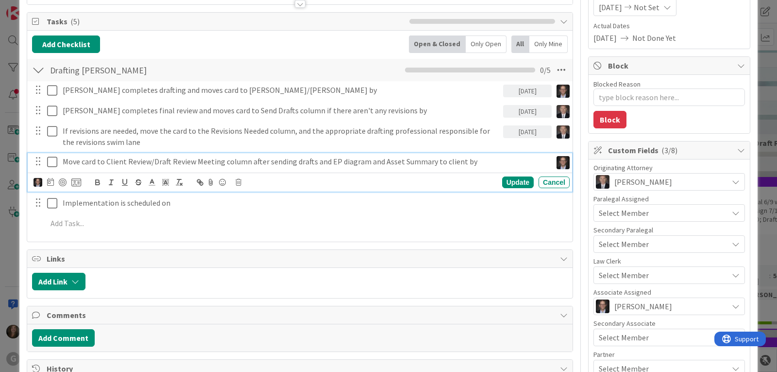
scroll to position [110, 0]
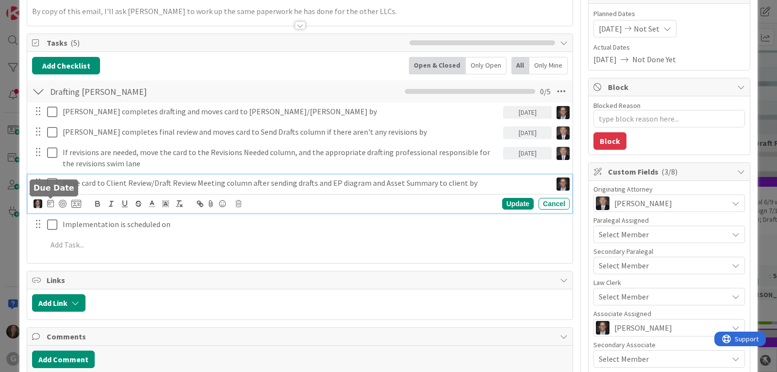
click at [47, 201] on icon at bounding box center [50, 203] width 7 height 8
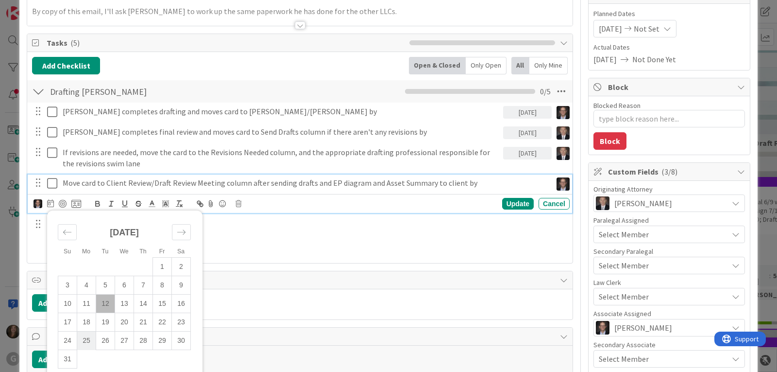
click at [82, 334] on td "25" at bounding box center [86, 340] width 19 height 18
type input "[DATE]"
click at [504, 199] on div "Update" at bounding box center [518, 204] width 32 height 12
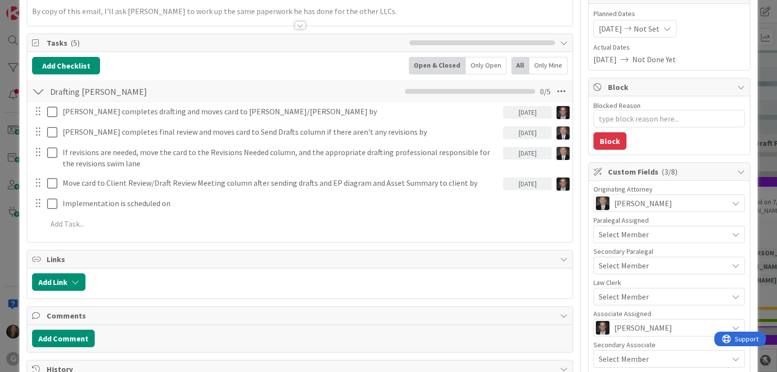
type textarea "x"
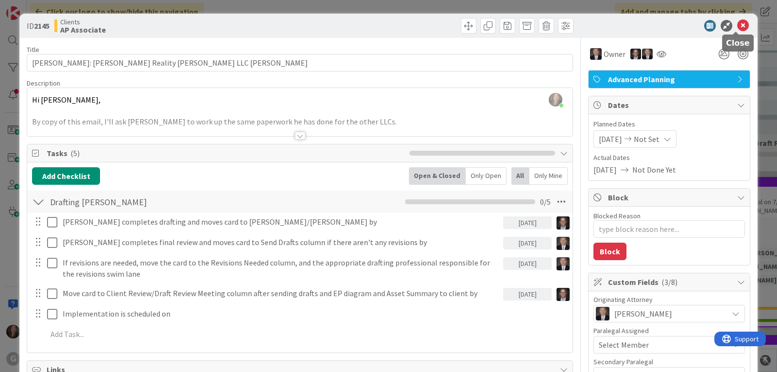
click at [738, 24] on icon at bounding box center [744, 26] width 12 height 12
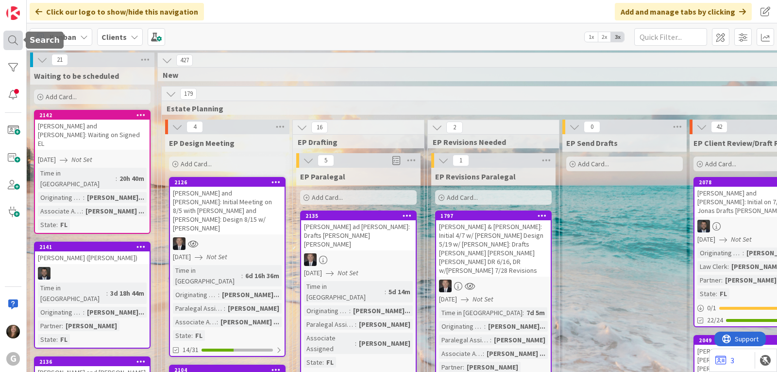
click at [4, 34] on div at bounding box center [12, 40] width 19 height 19
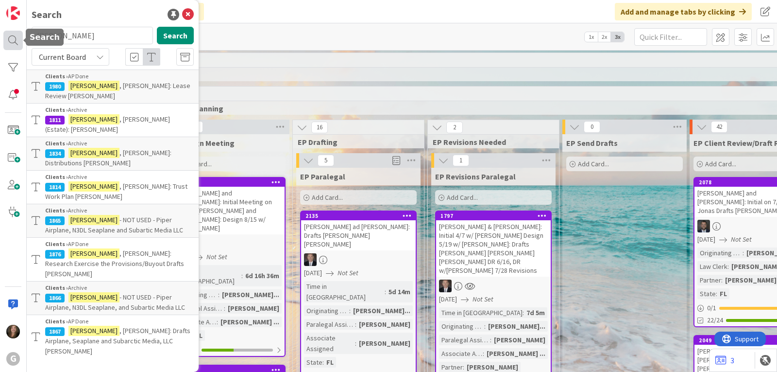
drag, startPoint x: 60, startPoint y: 34, endPoint x: 9, endPoint y: 34, distance: 51.0
click at [9, 34] on div "G Search [PERSON_NAME] Search Current Board Clients › AP Done 1980 [PERSON_NAME…" at bounding box center [13, 186] width 27 height 372
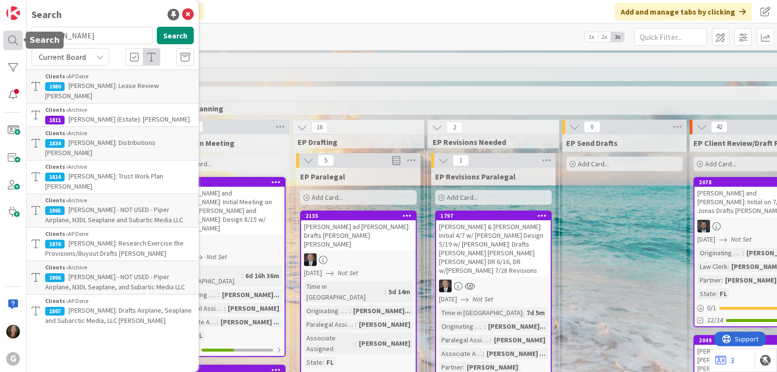
type input "[PERSON_NAME]"
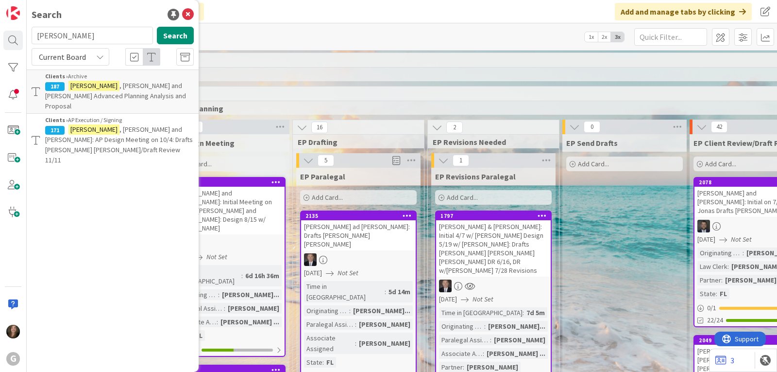
click at [97, 116] on div "Clients › AP Execution / Signing" at bounding box center [119, 120] width 149 height 9
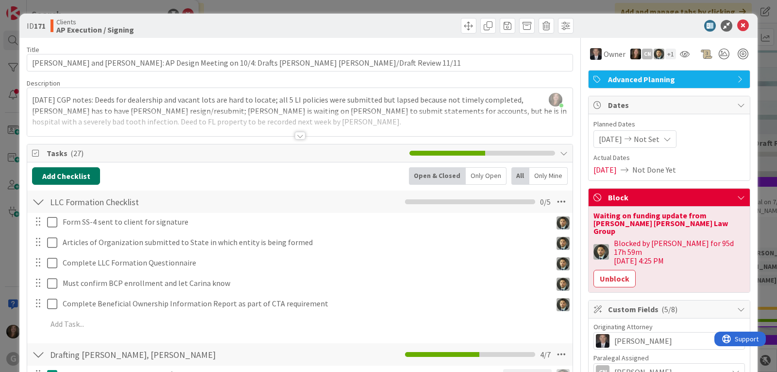
click at [81, 175] on button "Add Checklist" at bounding box center [66, 175] width 68 height 17
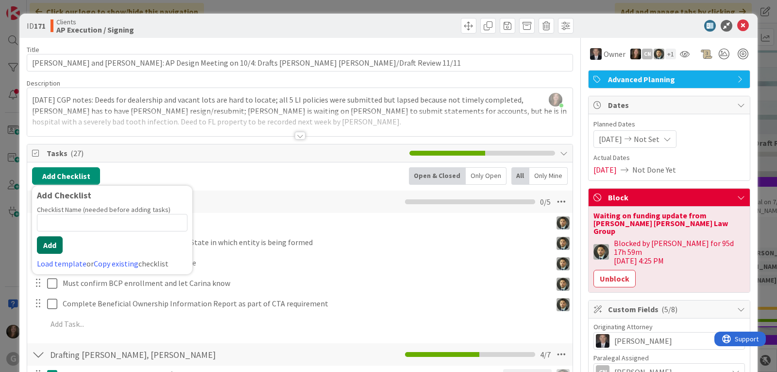
click at [52, 246] on button "Add" at bounding box center [50, 244] width 26 height 17
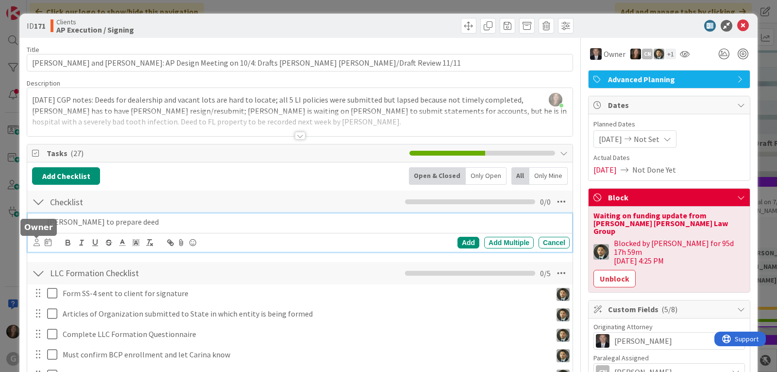
click at [35, 244] on icon at bounding box center [37, 242] width 6 height 7
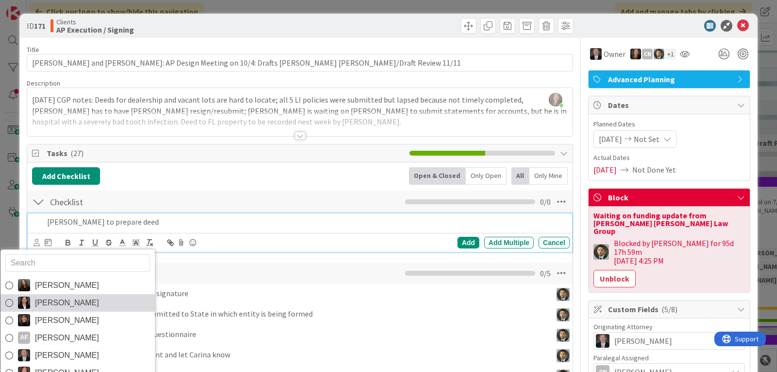
scroll to position [49, 0]
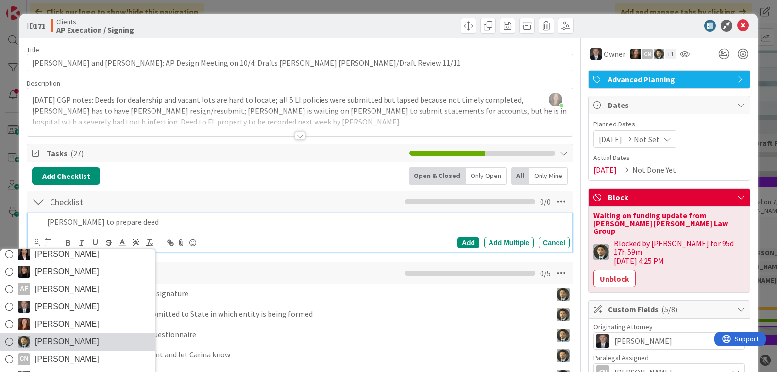
click at [59, 344] on span "[PERSON_NAME]" at bounding box center [67, 341] width 64 height 15
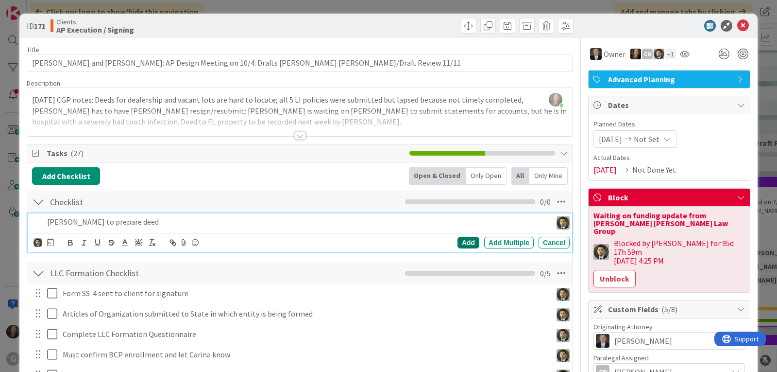
click at [463, 242] on div "Add" at bounding box center [469, 243] width 22 height 12
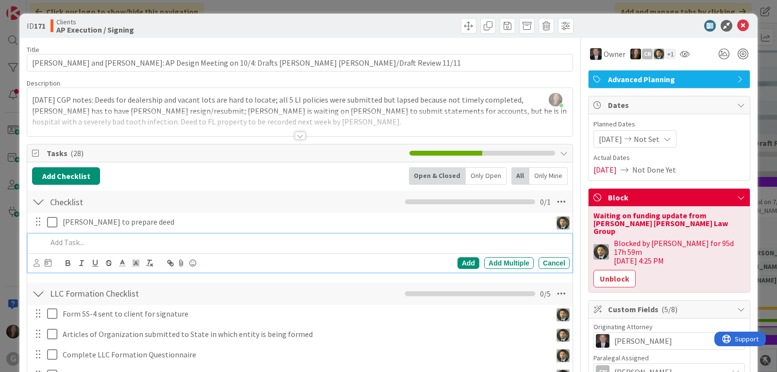
click at [74, 242] on p at bounding box center [306, 242] width 519 height 11
click at [34, 265] on icon at bounding box center [37, 262] width 6 height 7
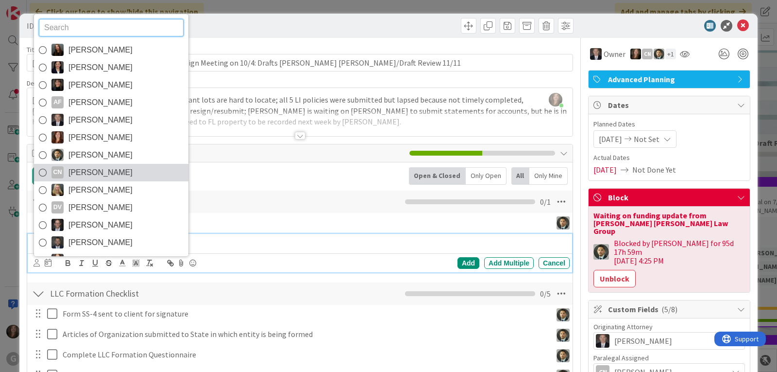
scroll to position [69, 0]
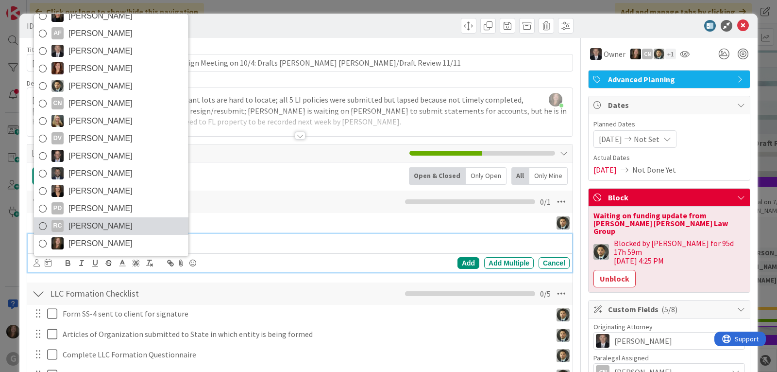
click at [95, 223] on span "[PERSON_NAME]" at bounding box center [101, 226] width 64 height 15
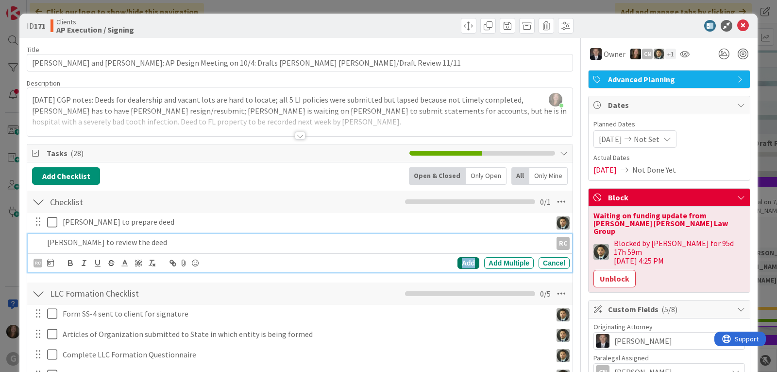
click at [461, 263] on div "Add" at bounding box center [469, 263] width 22 height 12
